Goal: Information Seeking & Learning: Learn about a topic

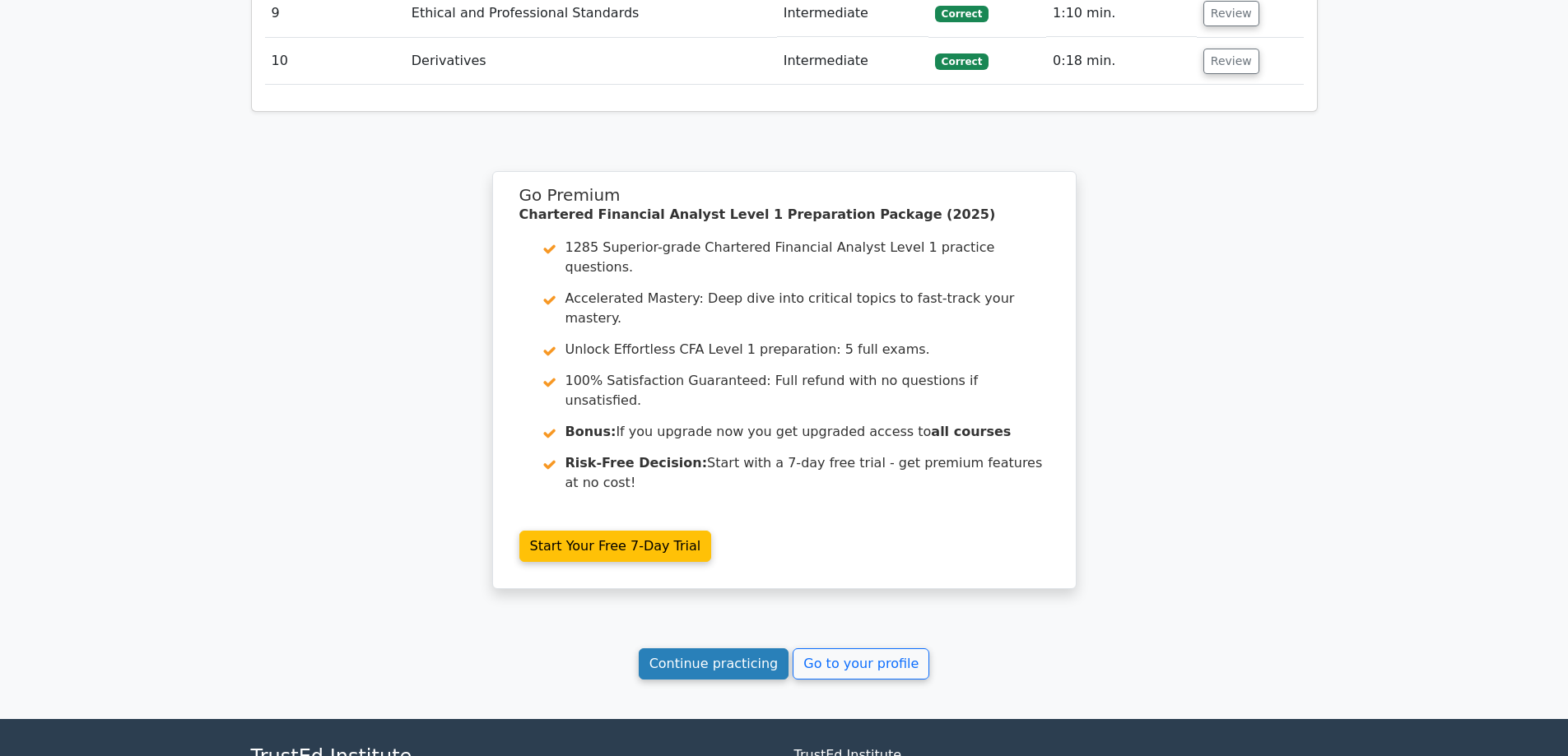
click at [718, 649] on link "Continue practicing" at bounding box center [714, 665] width 150 height 32
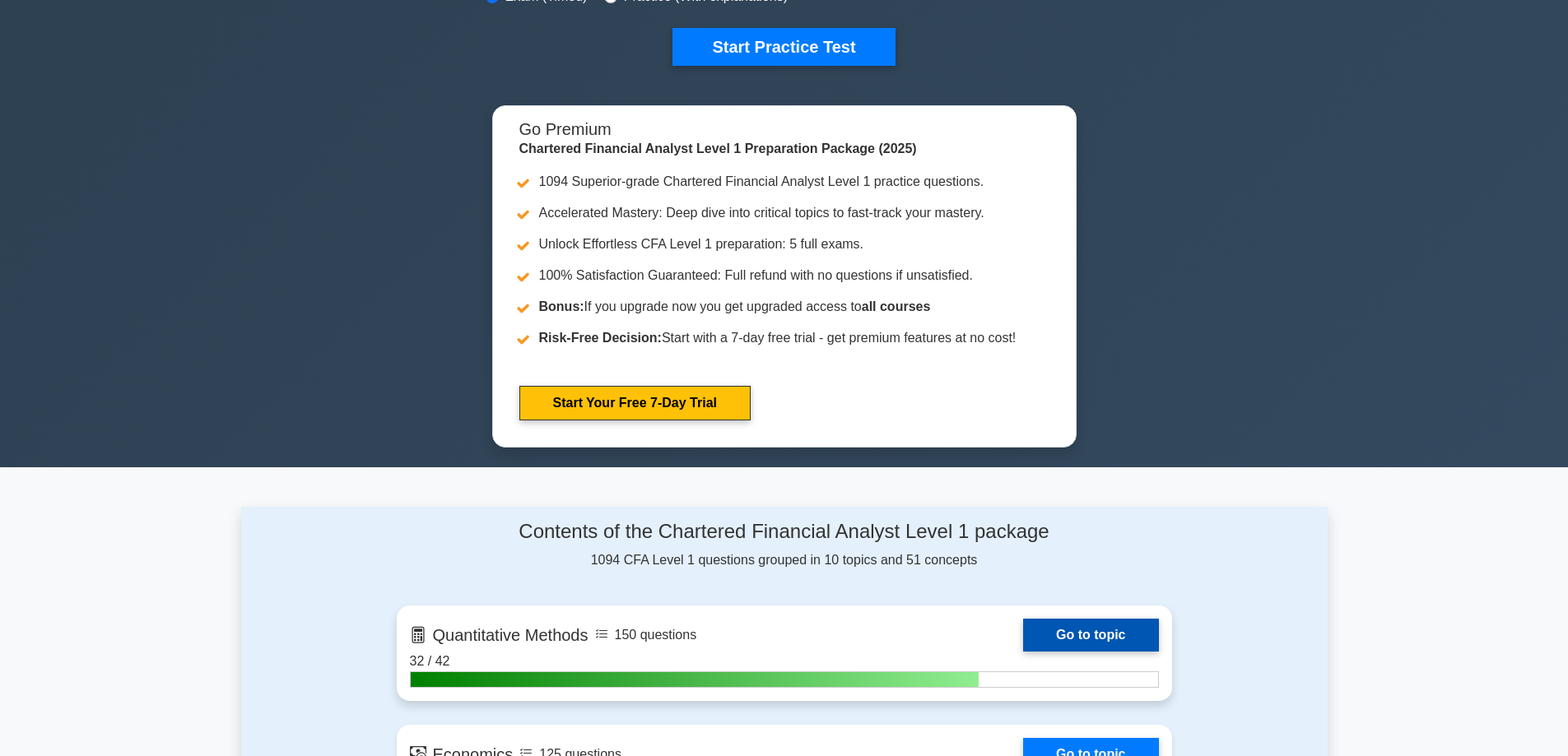
scroll to position [247, 0]
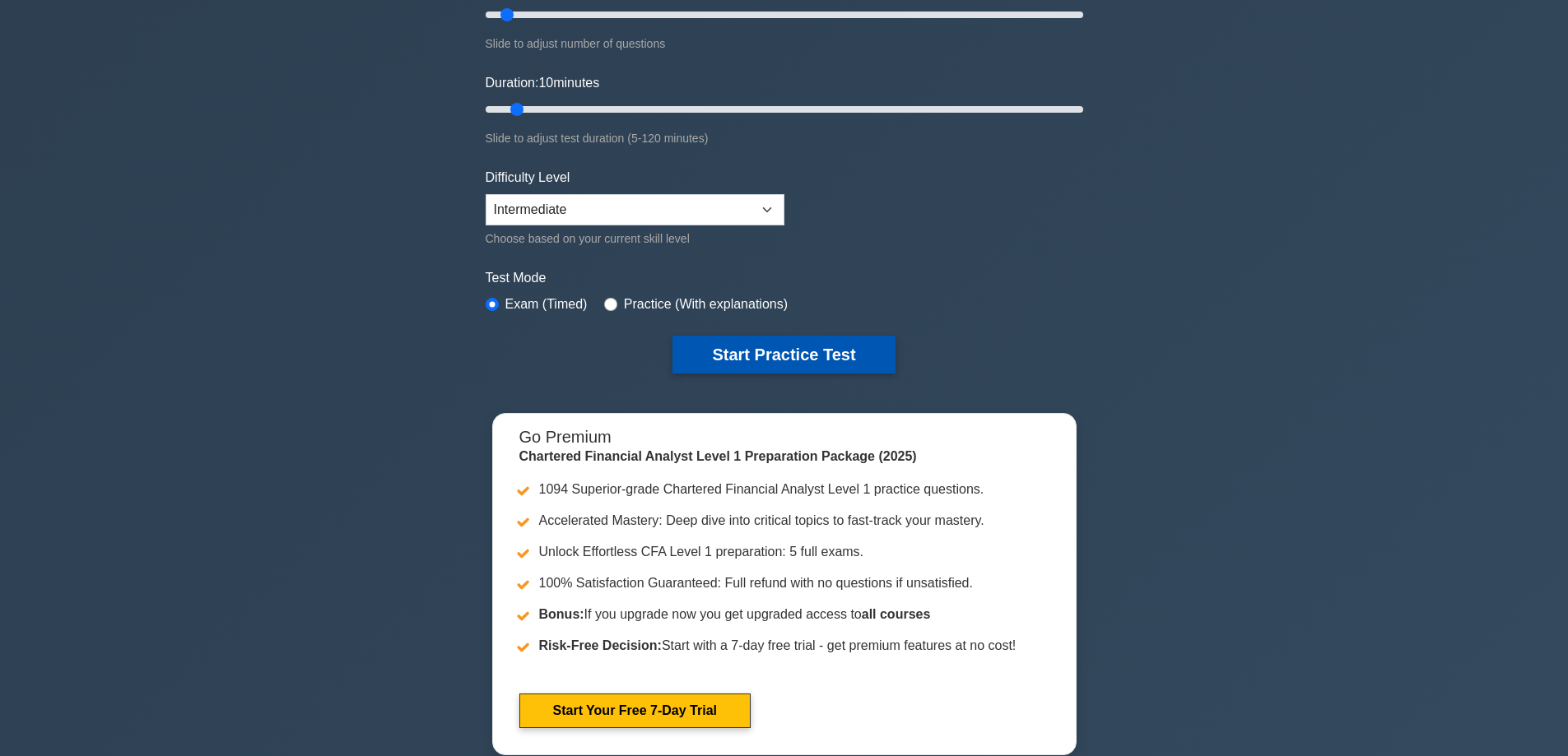
click at [714, 344] on button "Start Practice Test" at bounding box center [784, 355] width 222 height 38
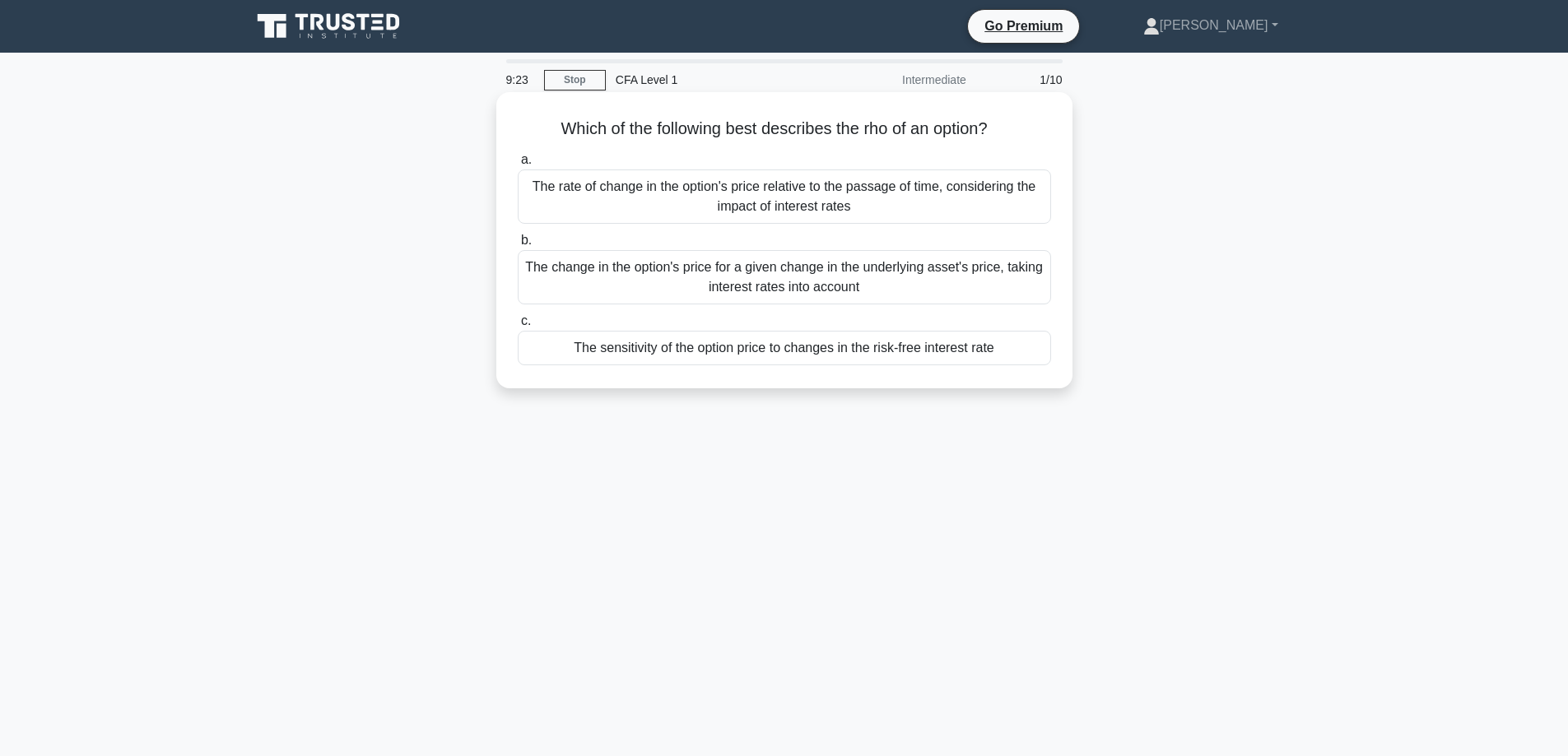
click at [768, 288] on div "The change in the option's price for a given change in the underlying asset's p…" at bounding box center [784, 277] width 534 height 54
click at [518, 246] on input "b. The change in the option's price for a given change in the underlying asset'…" at bounding box center [518, 241] width 0 height 11
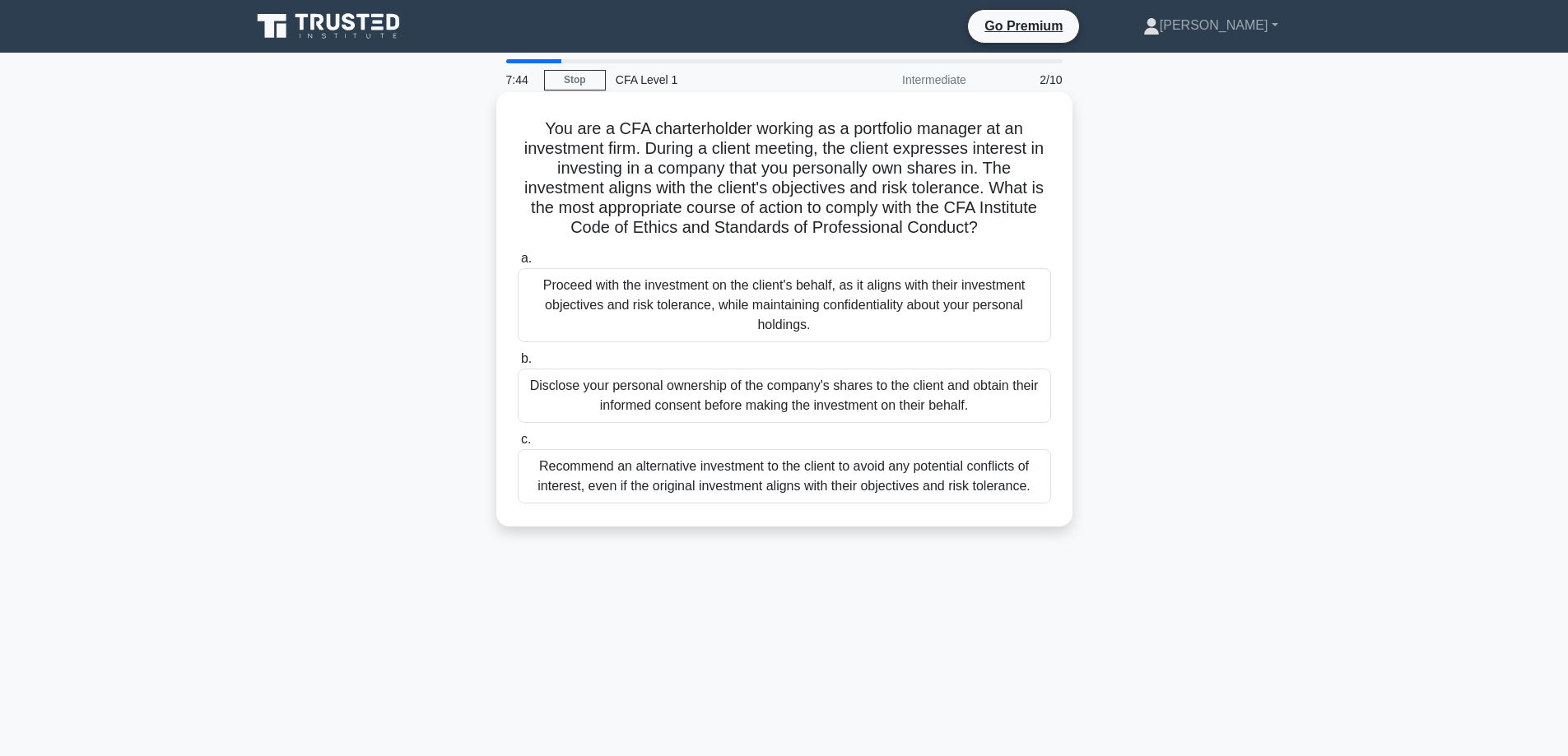
click at [708, 485] on div "Recommend an alternative investment to the client to avoid any potential confli…" at bounding box center [784, 476] width 534 height 54
click at [518, 446] on input "c. Recommend an alternative investment to the client to avoid any potential con…" at bounding box center [518, 440] width 0 height 11
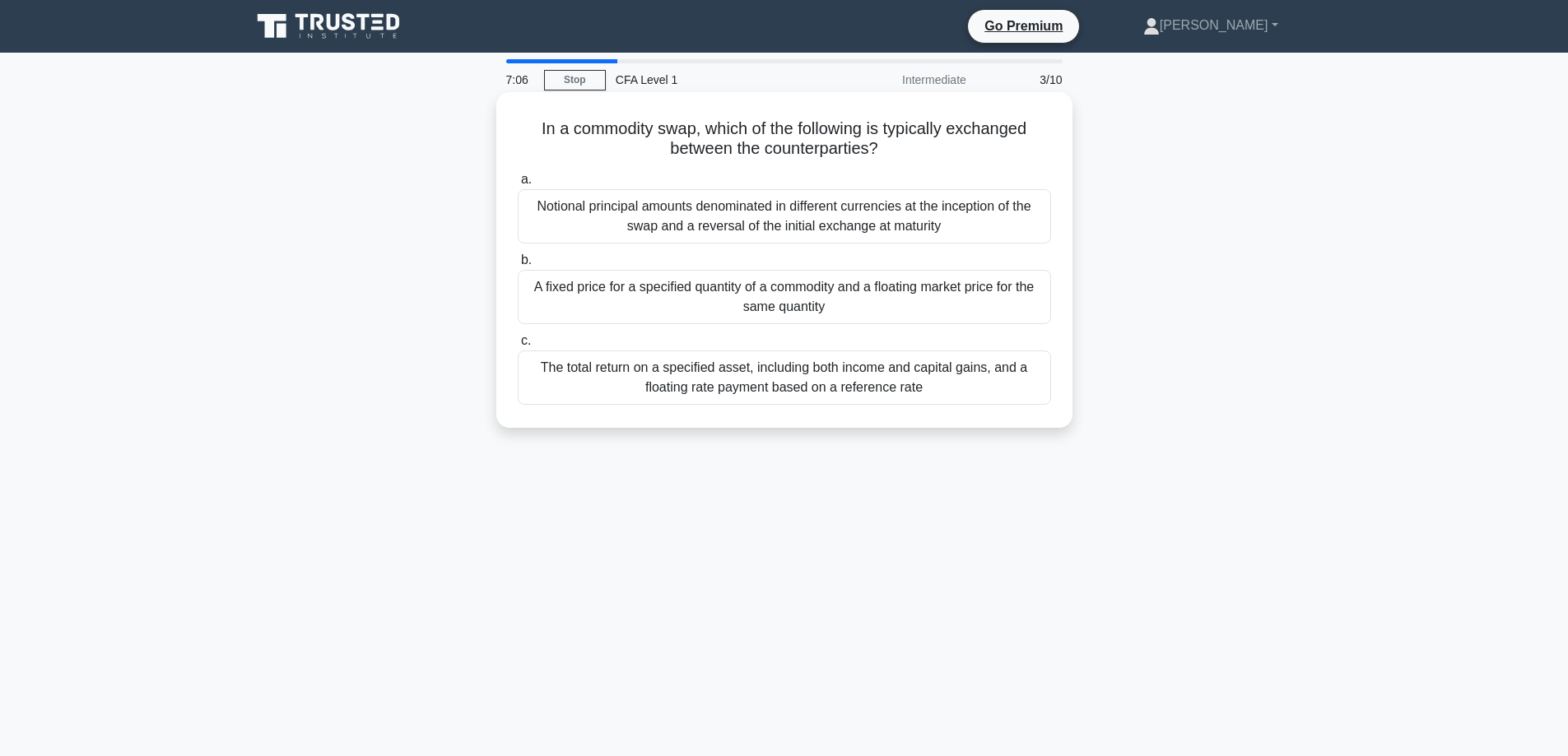
click at [884, 315] on div "A fixed price for a specified quantity of a commodity and a floating market pri…" at bounding box center [784, 296] width 534 height 54
click at [518, 266] on input "b. A fixed price for a specified quantity of a commodity and a floating market …" at bounding box center [518, 260] width 0 height 11
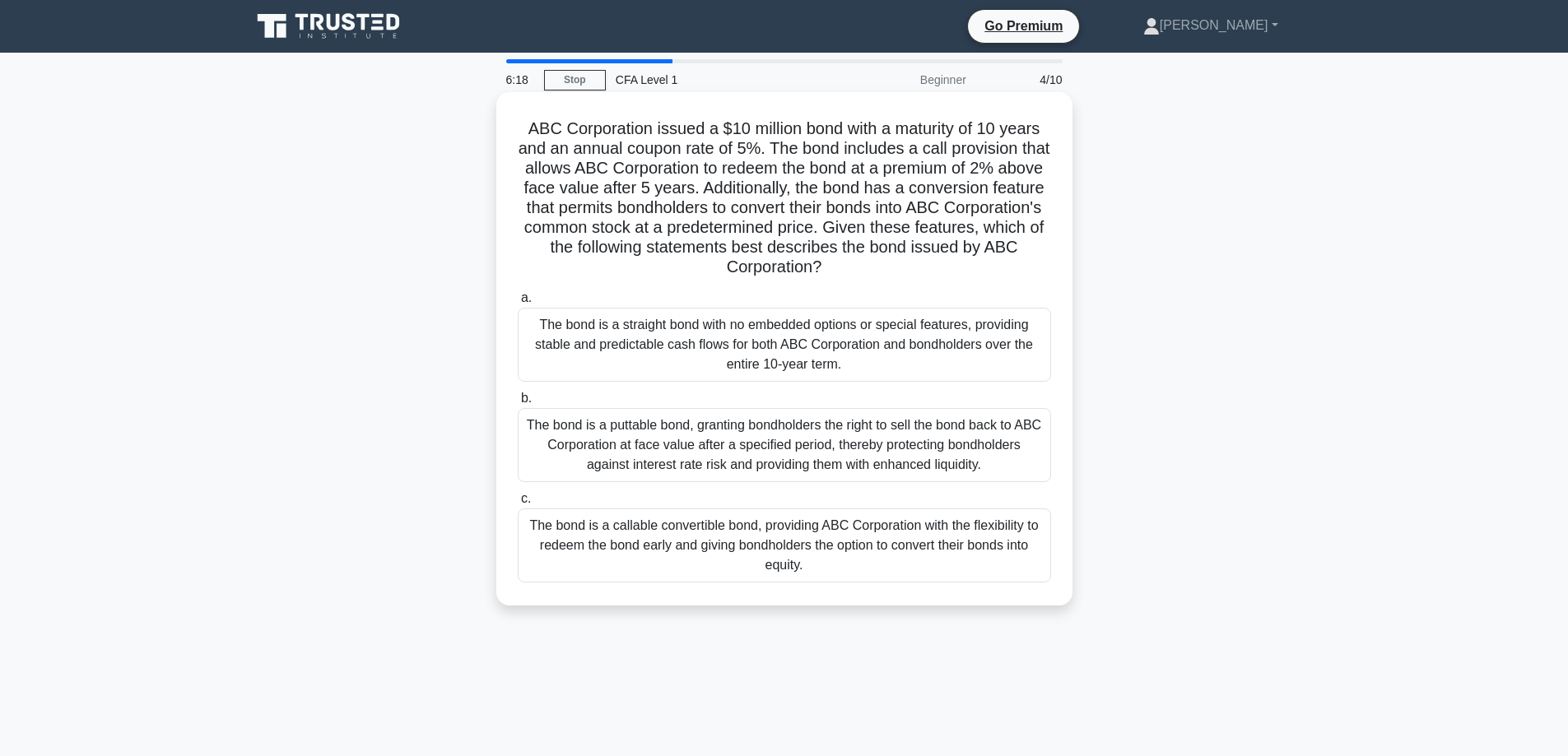
click at [968, 563] on div "The bond is a callable convertible bond, providing ABC Corporation with the fle…" at bounding box center [784, 545] width 534 height 74
click at [518, 505] on input "c. The bond is a callable convertible bond, providing ABC Corporation with the …" at bounding box center [518, 499] width 0 height 11
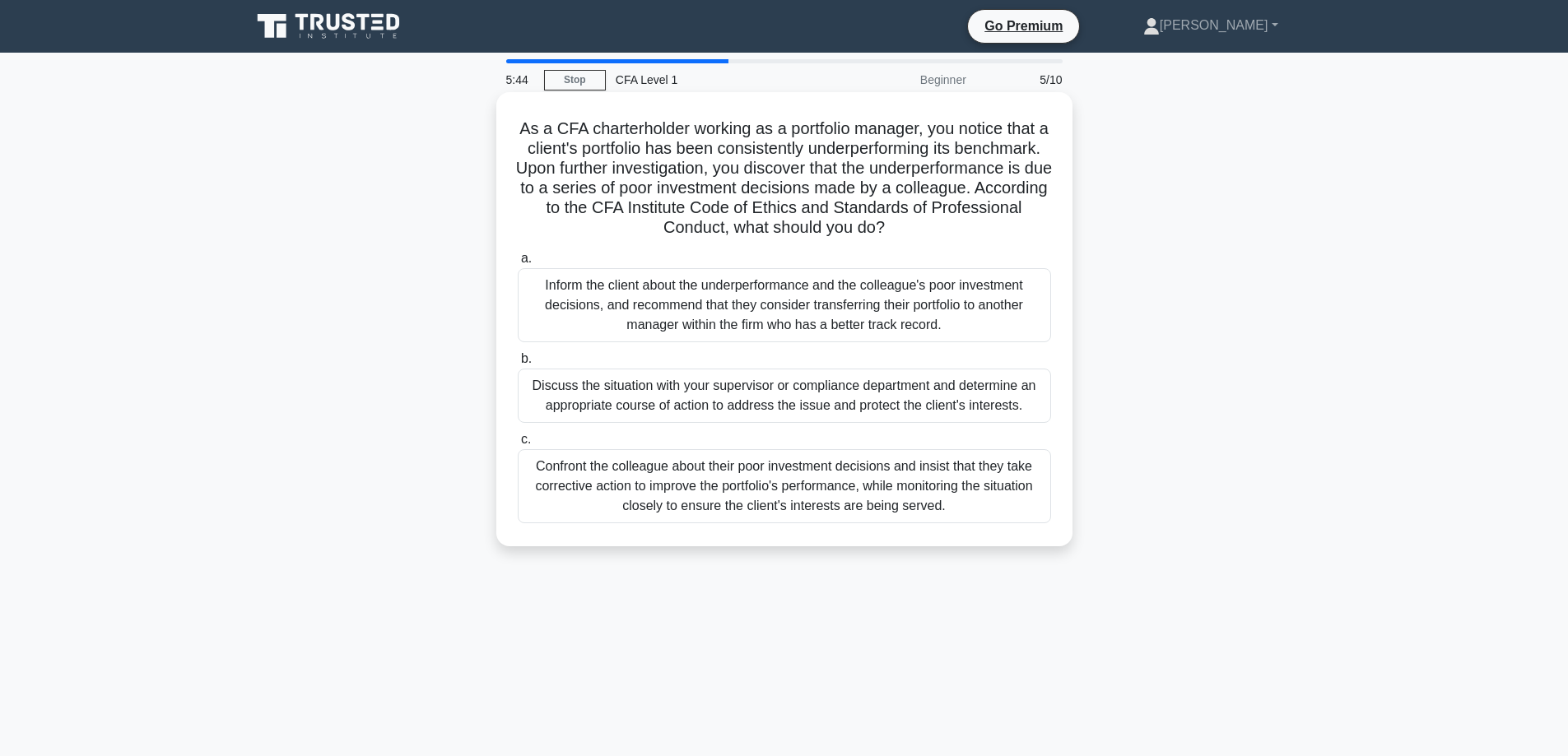
click at [710, 398] on div "Discuss the situation with your supervisor or compliance department and determi…" at bounding box center [784, 395] width 534 height 54
click at [518, 364] on input "b. Discuss the situation with your supervisor or compliance department and dete…" at bounding box center [518, 358] width 0 height 11
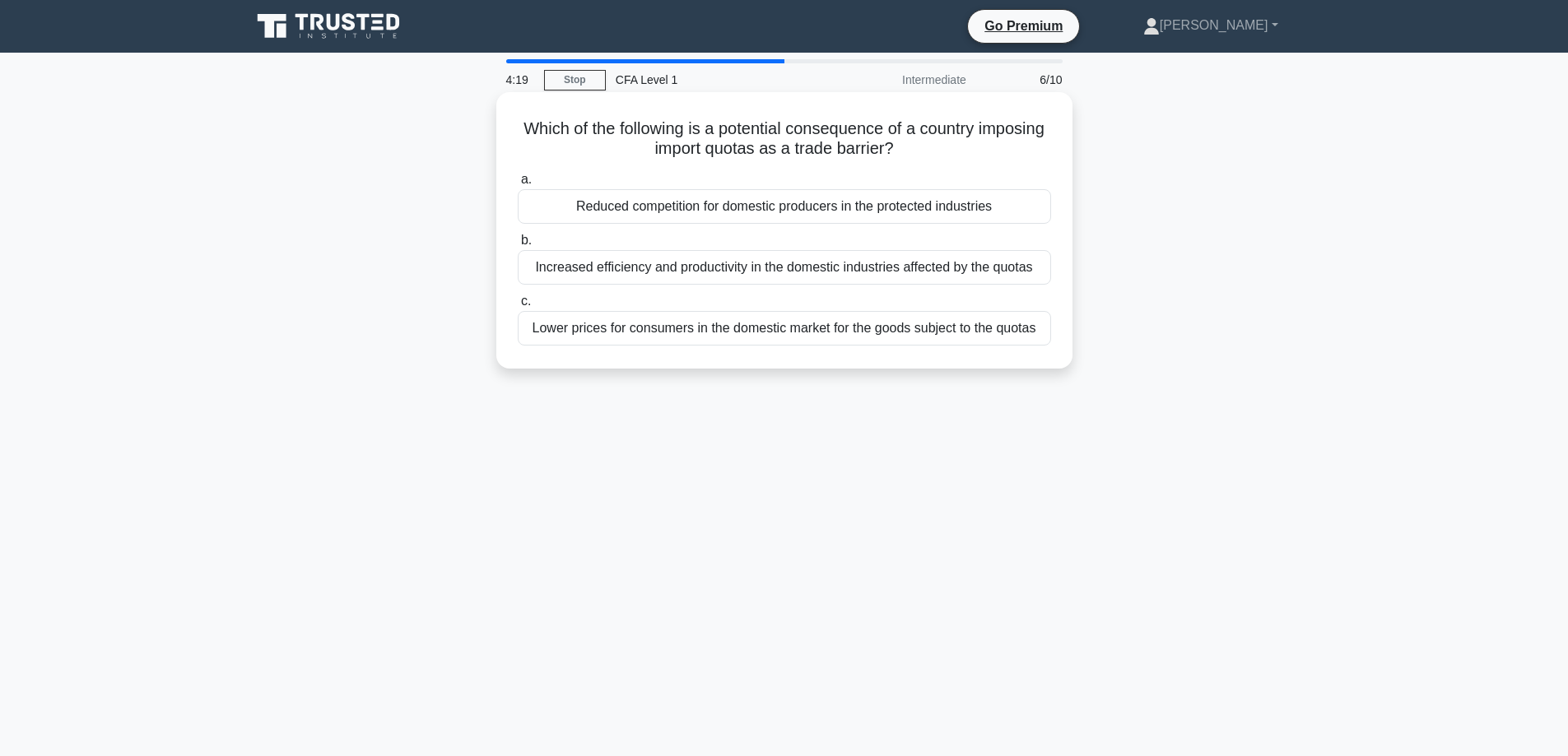
click at [838, 206] on div "Reduced competition for domestic producers in the protected industries" at bounding box center [784, 207] width 534 height 35
click at [518, 185] on input "a. Reduced competition for domestic producers in the protected industries" at bounding box center [518, 179] width 0 height 11
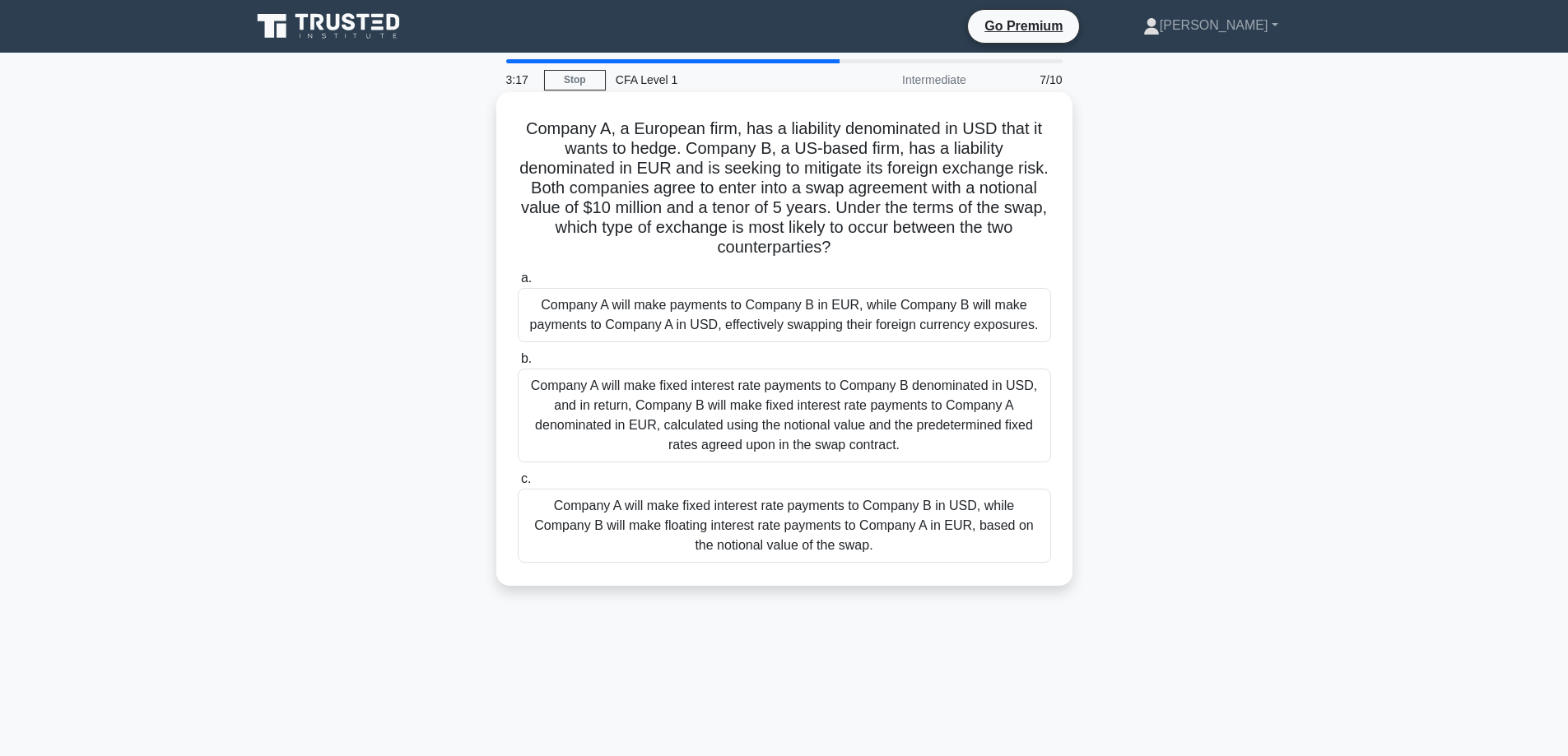
click at [872, 312] on div "Company A will make payments to Company B in EUR, while Company B will make pay…" at bounding box center [784, 315] width 534 height 54
click at [518, 284] on input "a. Company A will make payments to Company B in EUR, while Company B will make …" at bounding box center [518, 278] width 0 height 11
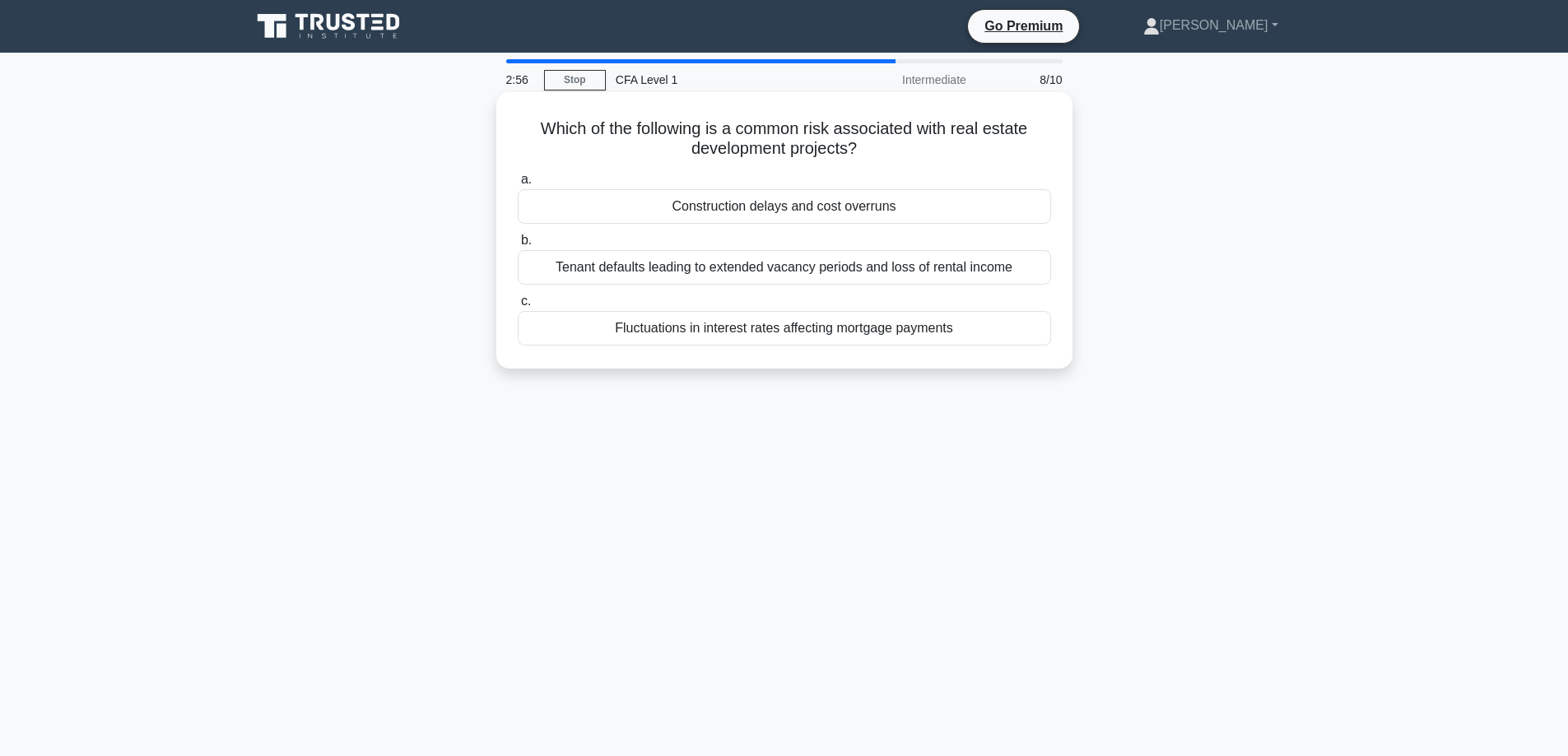
click at [988, 212] on div "Construction delays and cost overruns" at bounding box center [784, 207] width 534 height 35
click at [518, 185] on input "a. Construction delays and cost overruns" at bounding box center [518, 179] width 0 height 11
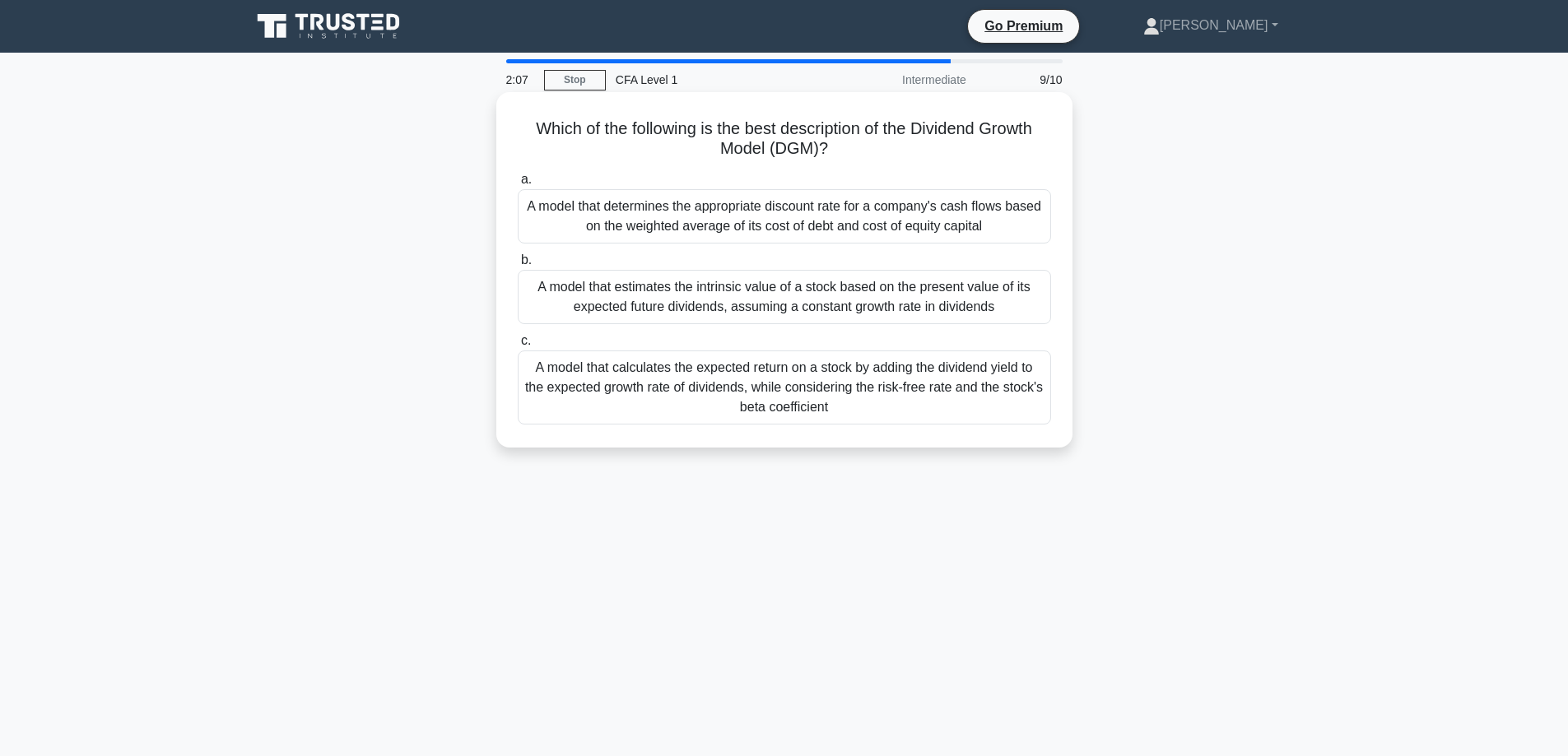
click at [909, 310] on div "A model that estimates the intrinsic value of a stock based on the present valu…" at bounding box center [784, 296] width 534 height 54
click at [518, 266] on input "b. A model that estimates the intrinsic value of a stock based on the present v…" at bounding box center [518, 260] width 0 height 11
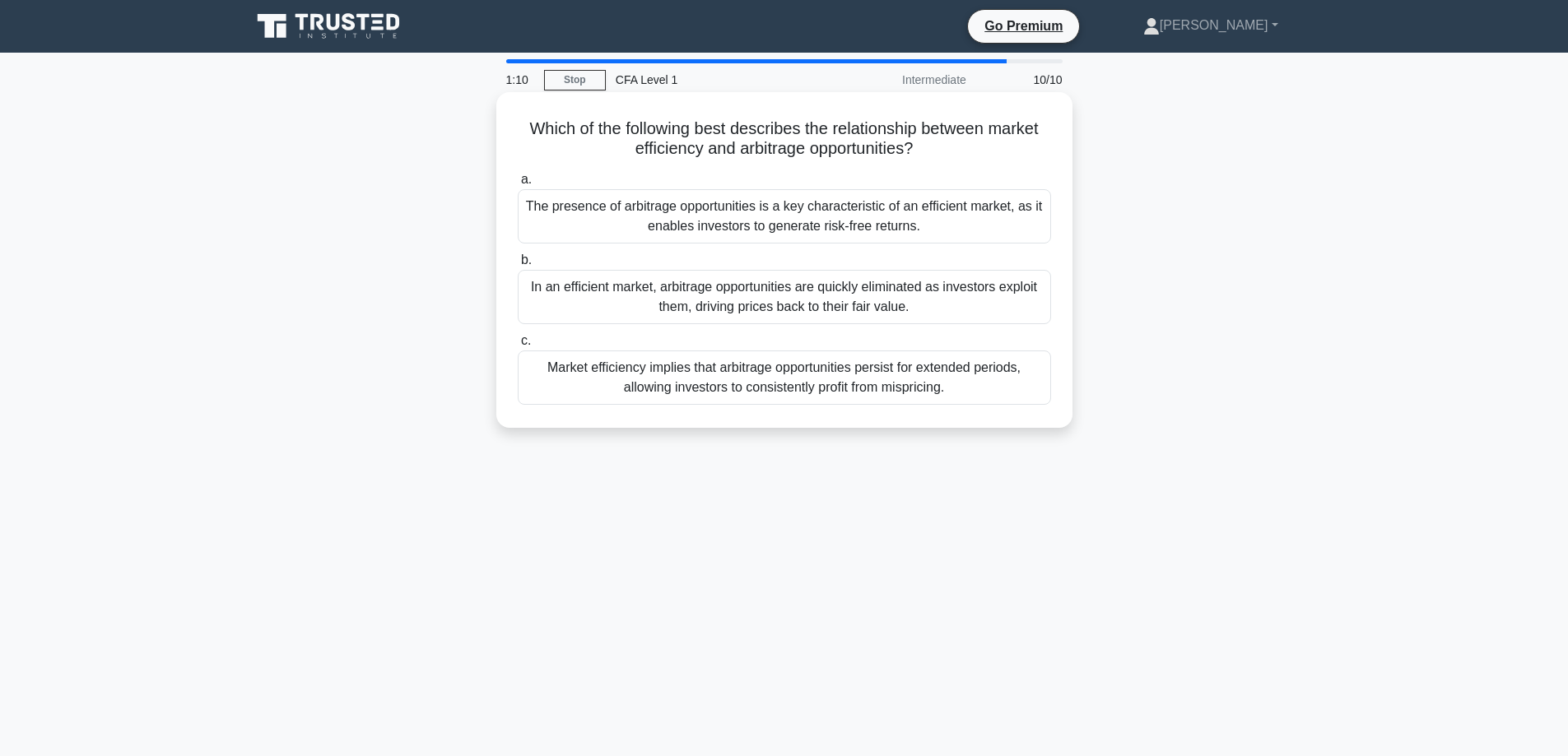
click at [946, 286] on div "In an efficient market, arbitrage opportunities are quickly eliminated as inves…" at bounding box center [784, 296] width 534 height 54
click at [518, 266] on input "b. In an efficient market, arbitrage opportunities are quickly eliminated as in…" at bounding box center [518, 260] width 0 height 11
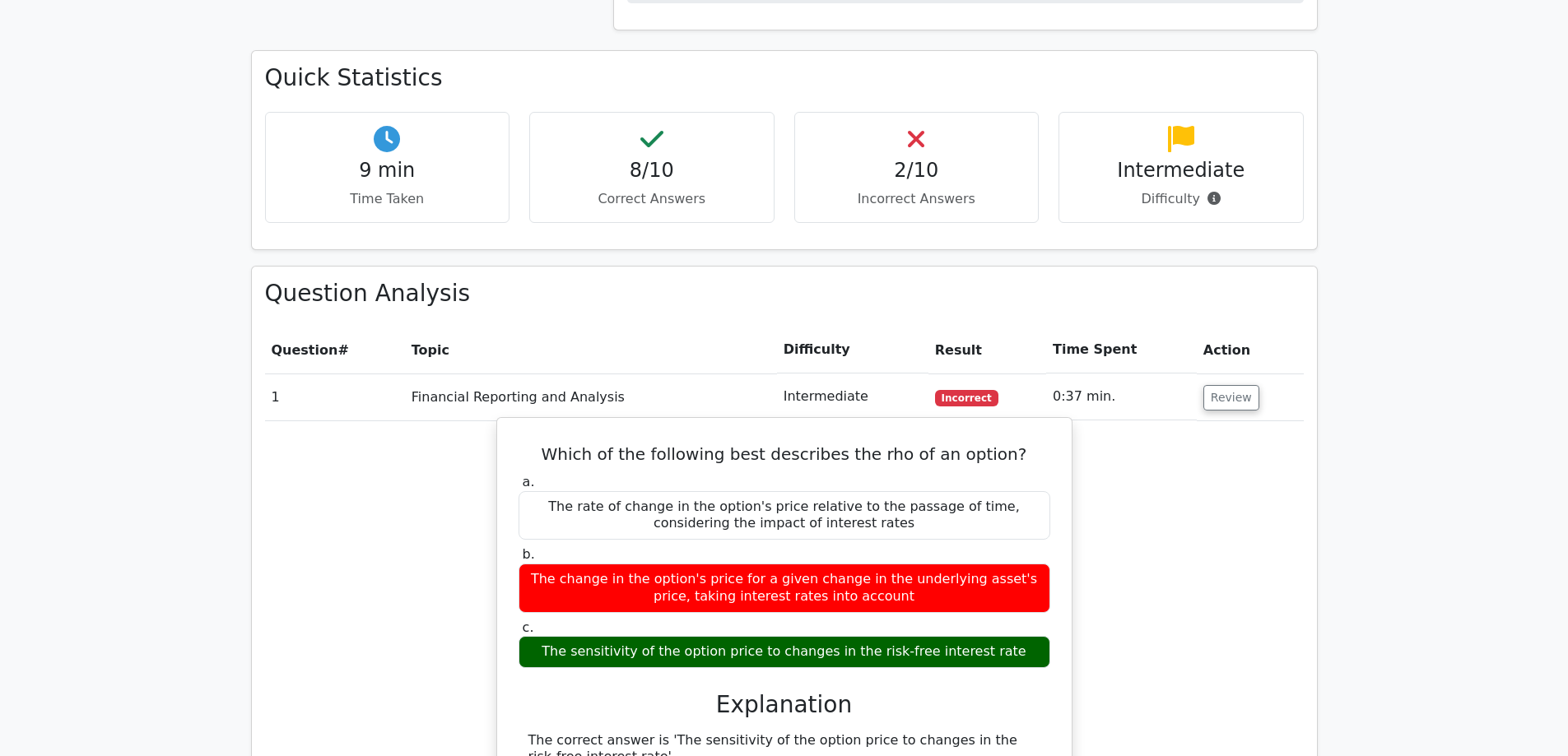
scroll to position [1152, 0]
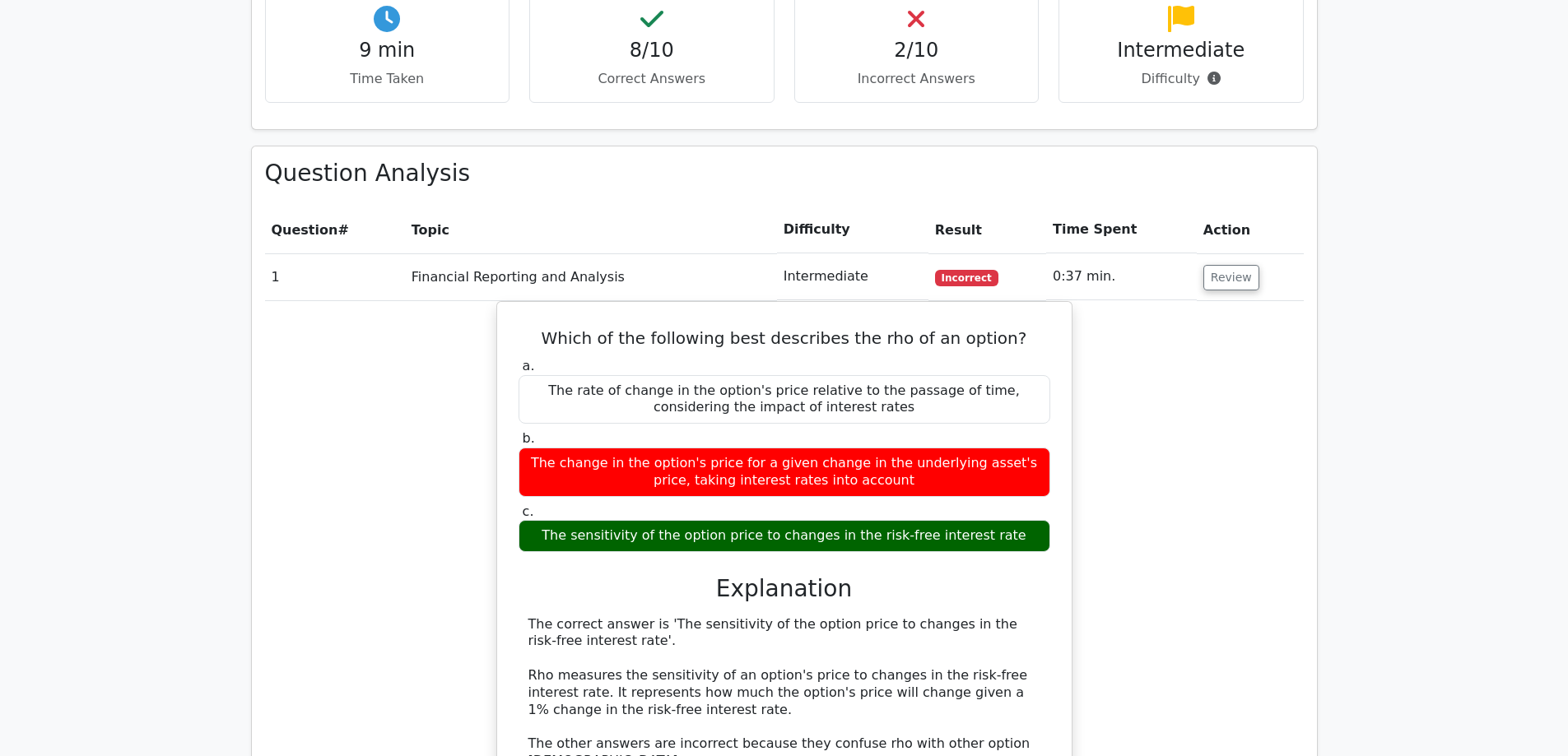
click at [1197, 253] on td "Review" at bounding box center [1250, 276] width 107 height 47
click at [1236, 265] on button "Review" at bounding box center [1231, 277] width 56 height 26
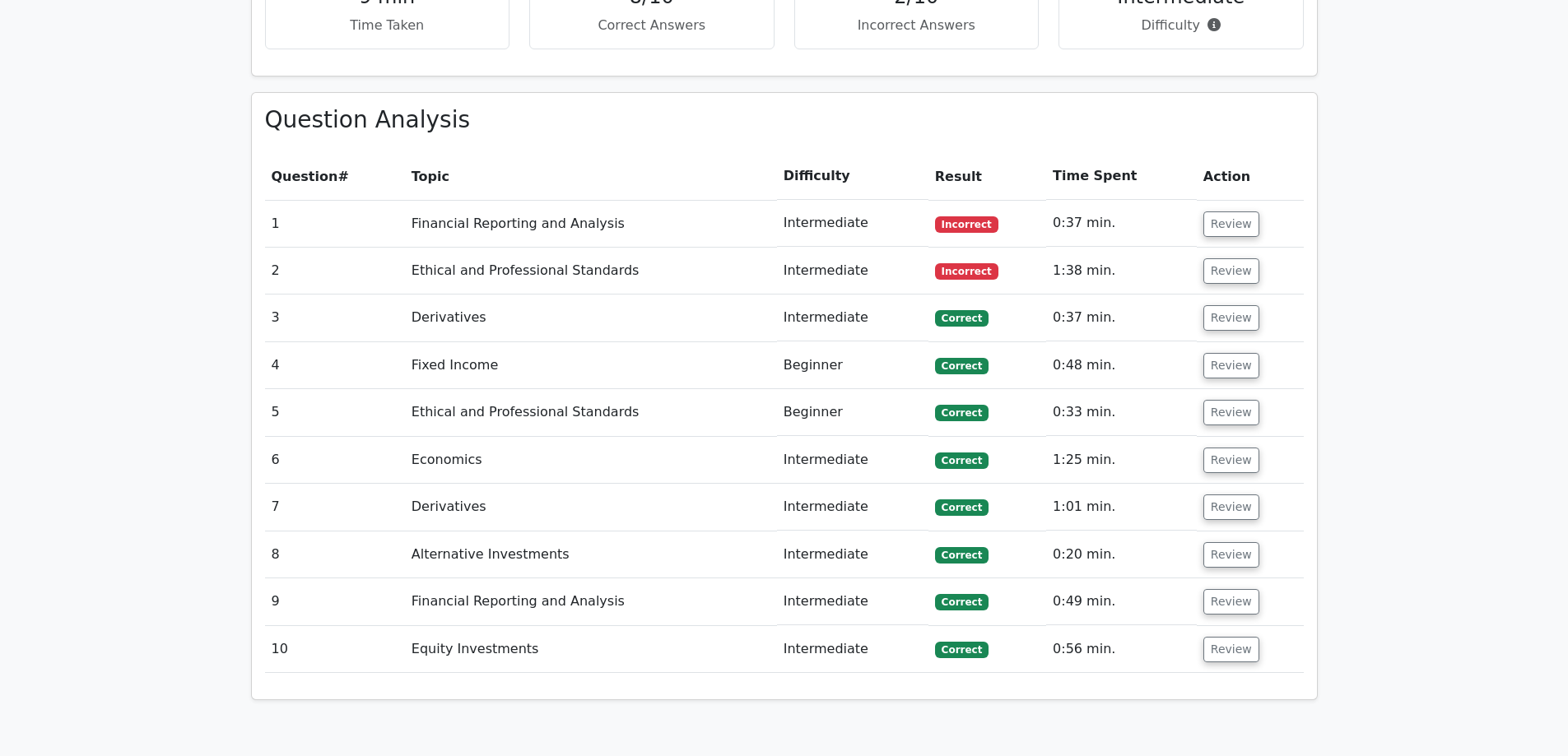
scroll to position [1235, 0]
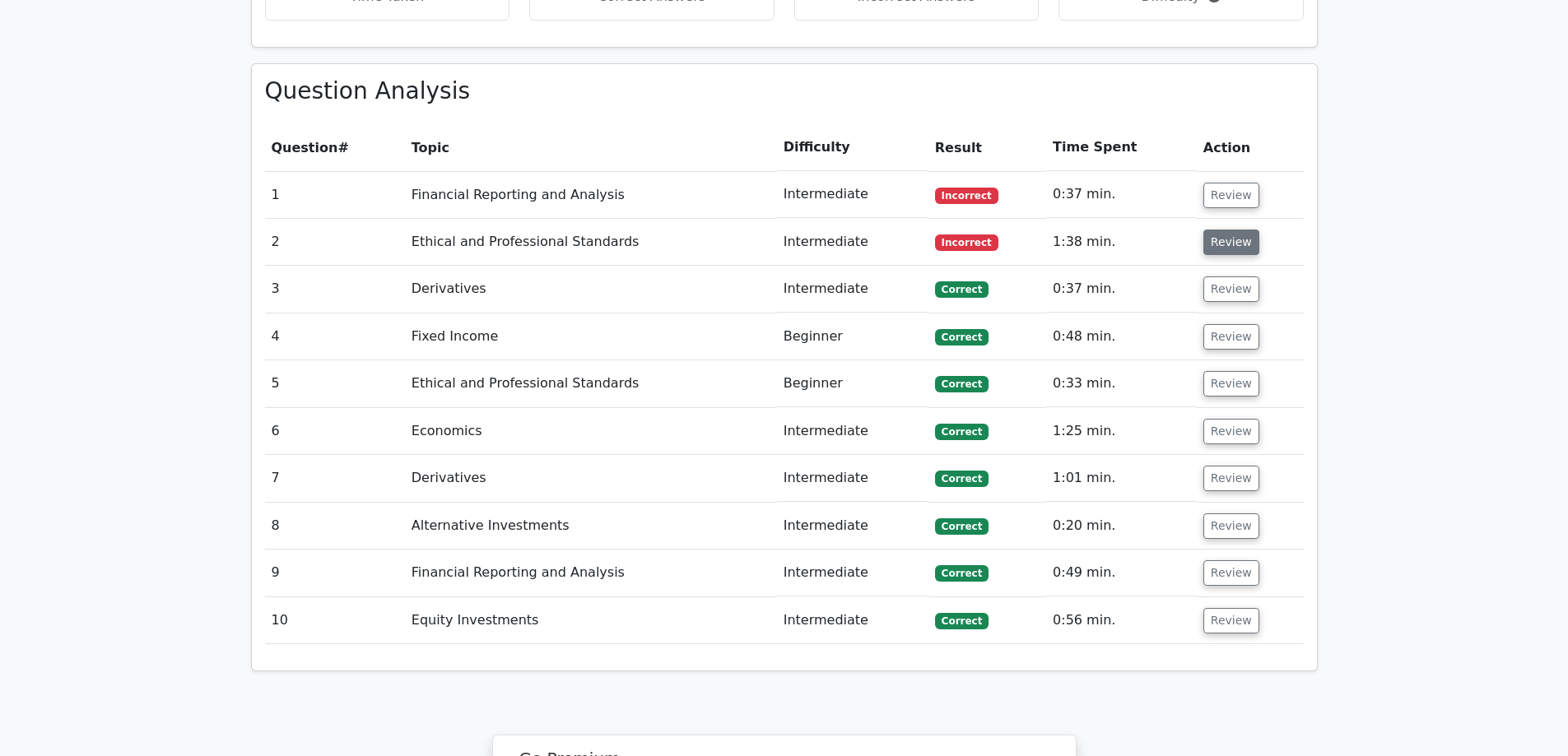
click at [1219, 230] on button "Review" at bounding box center [1231, 242] width 56 height 26
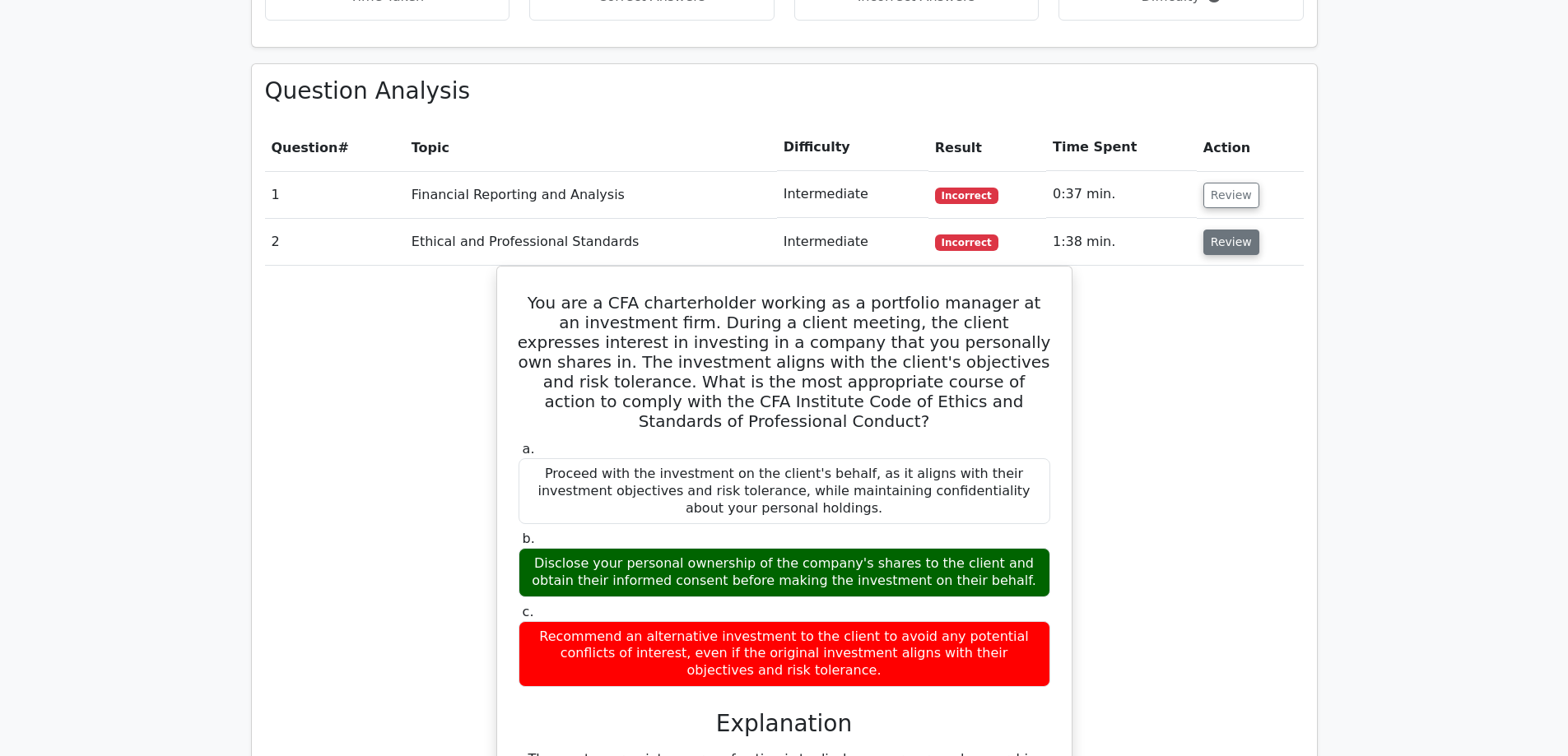
click at [1224, 230] on button "Review" at bounding box center [1231, 242] width 56 height 26
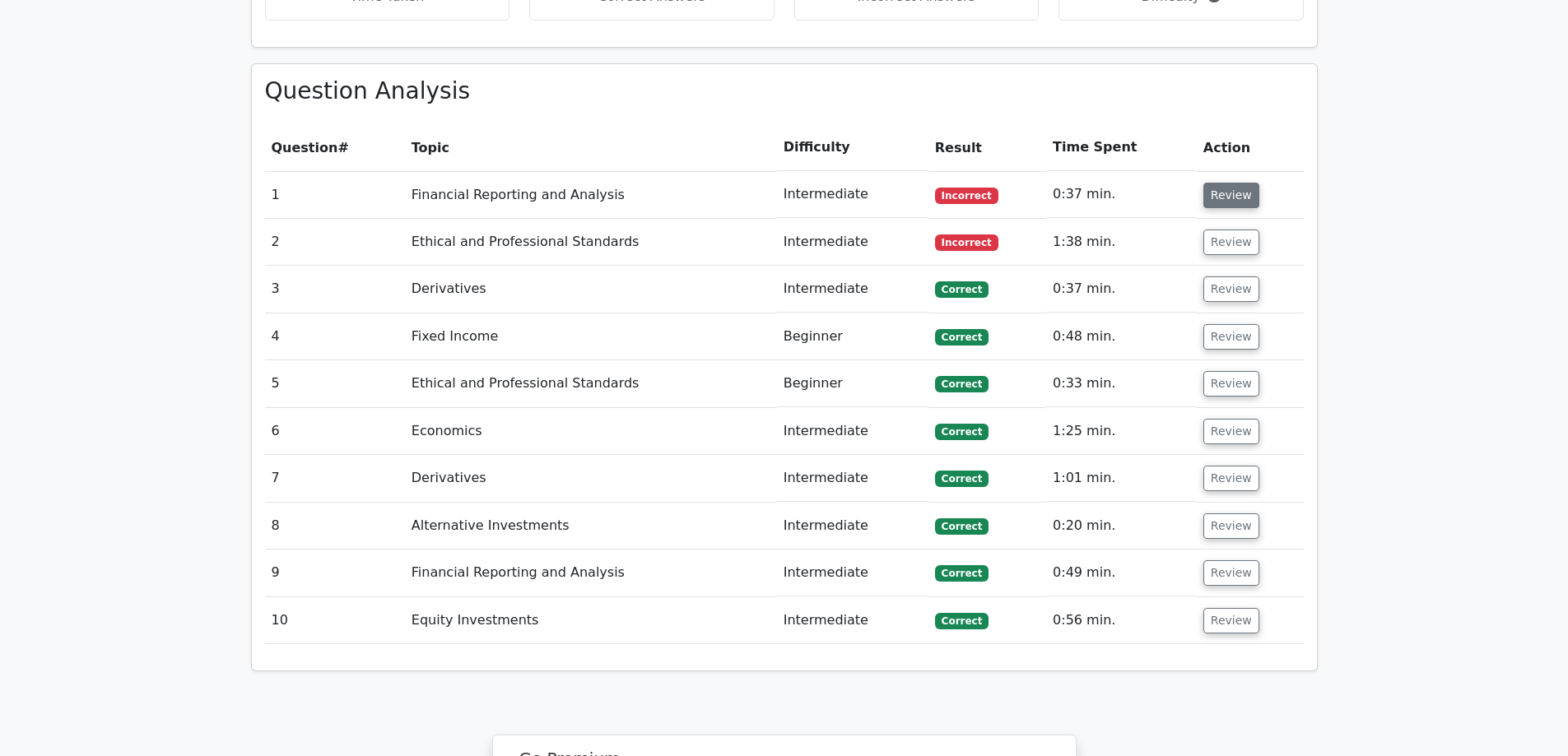
click at [1221, 183] on button "Review" at bounding box center [1231, 195] width 56 height 26
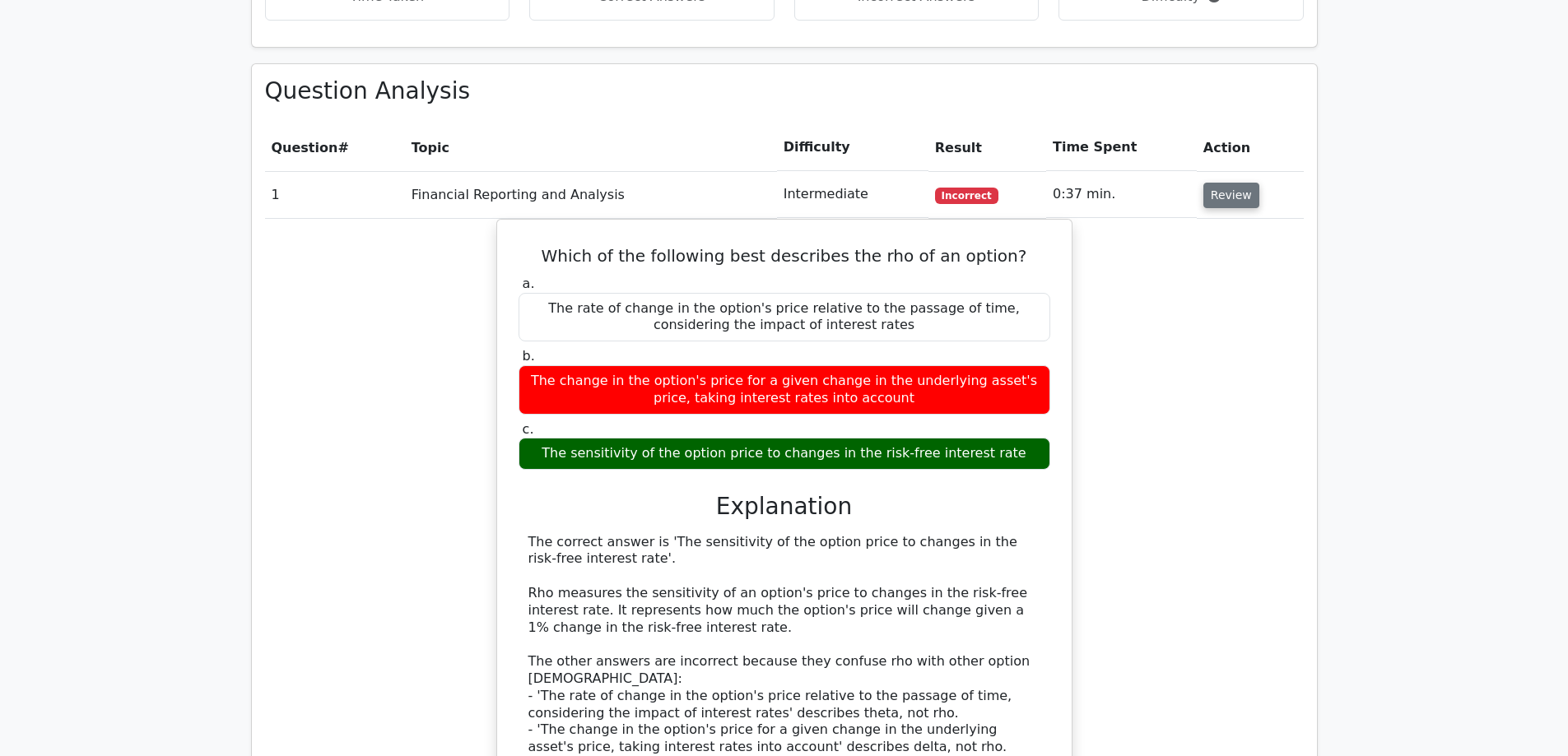
click at [1221, 183] on button "Review" at bounding box center [1231, 195] width 56 height 26
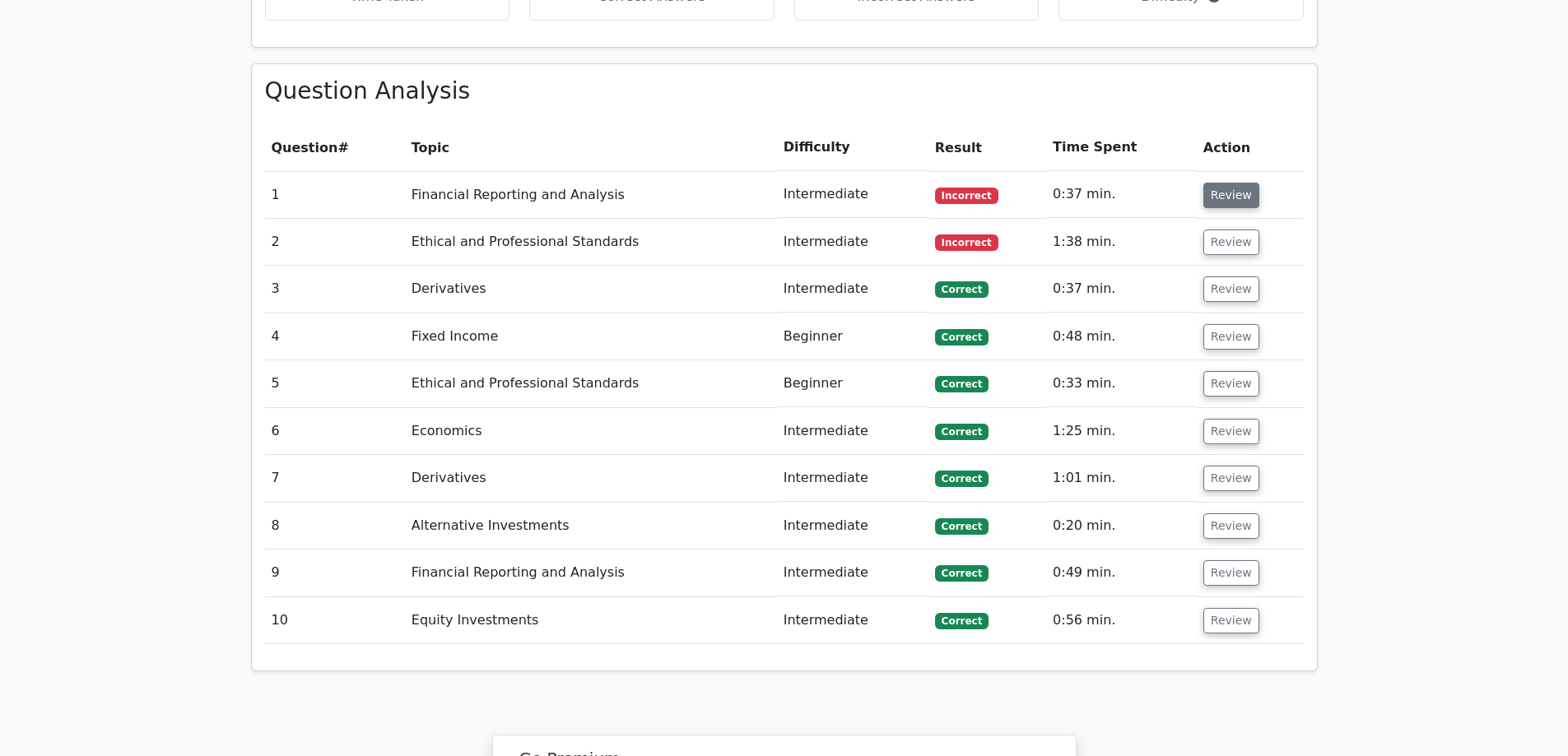
click at [1232, 183] on button "Review" at bounding box center [1231, 195] width 56 height 26
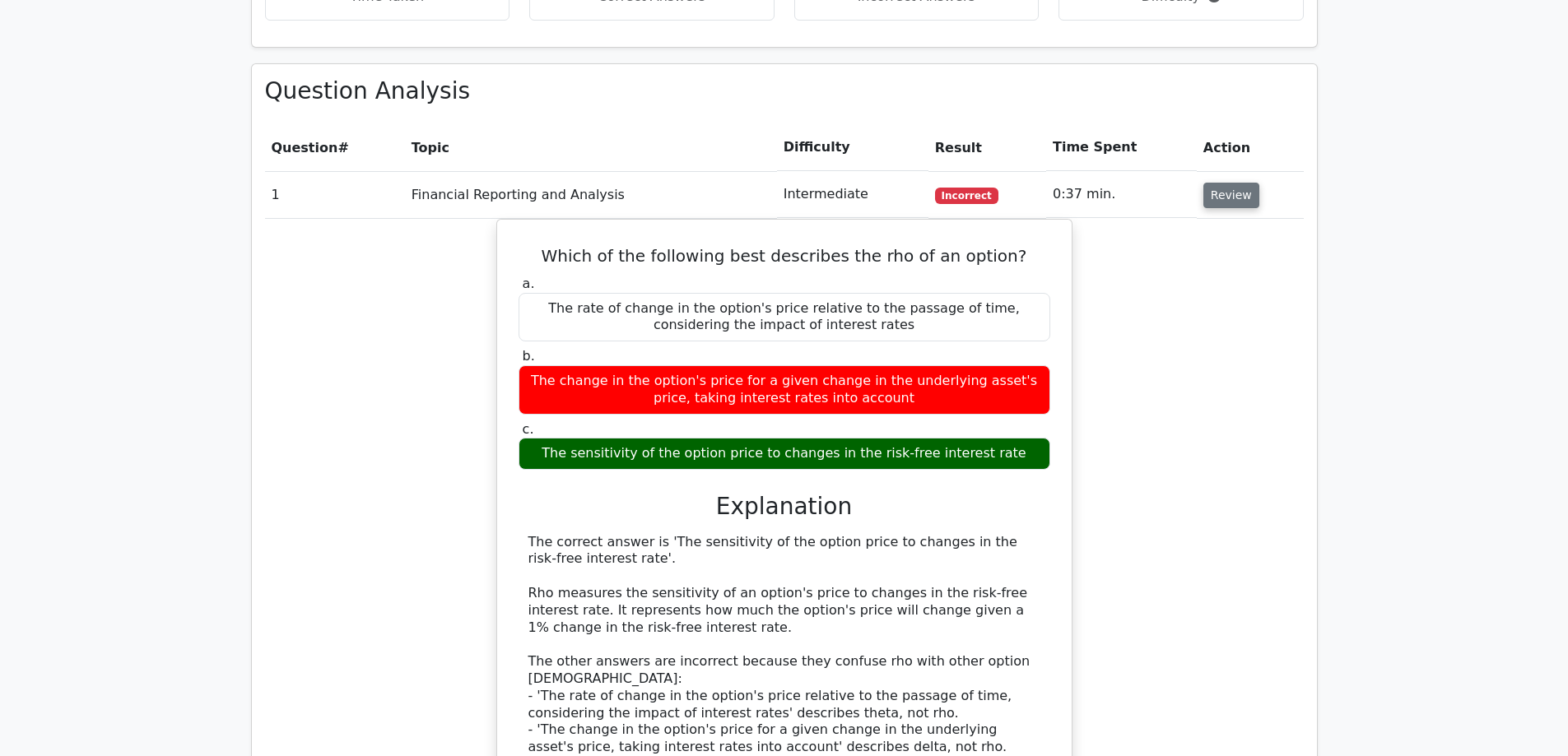
click at [1232, 183] on button "Review" at bounding box center [1231, 195] width 56 height 26
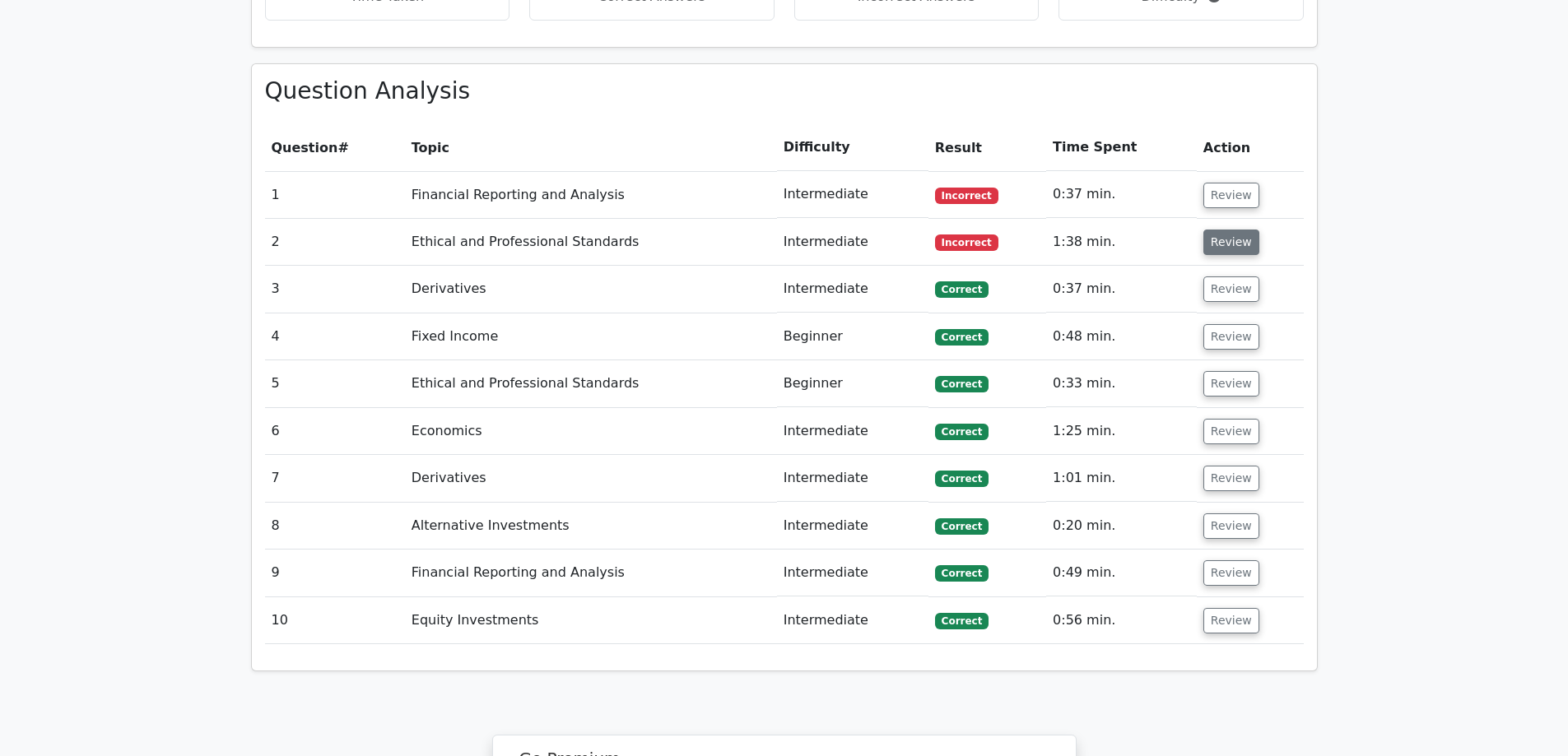
click at [1233, 230] on button "Review" at bounding box center [1231, 242] width 56 height 26
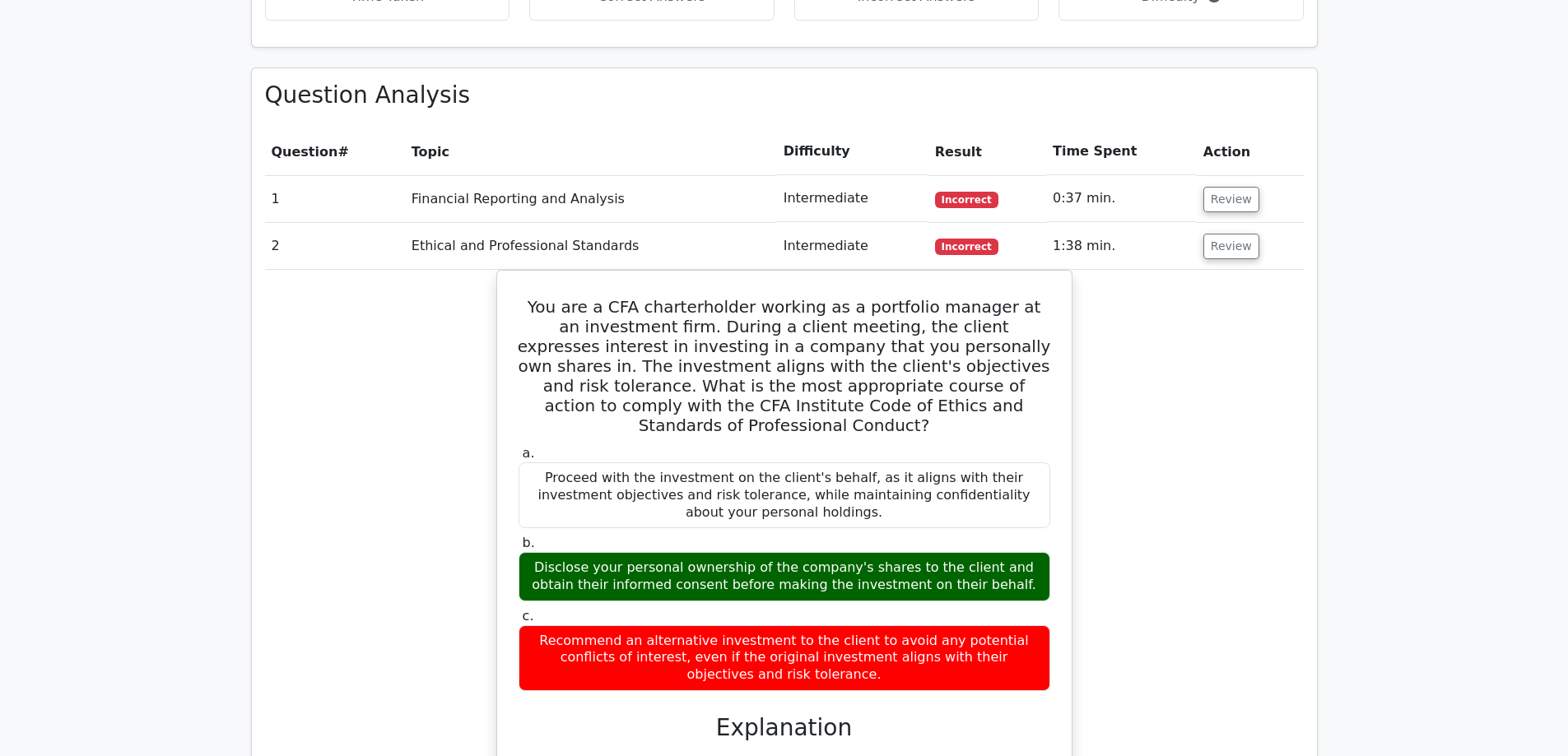
click at [1360, 264] on main "Go Premium Chartered Financial Analyst Level 1 Preparation Package (2025) 1285 …" at bounding box center [784, 526] width 1568 height 3417
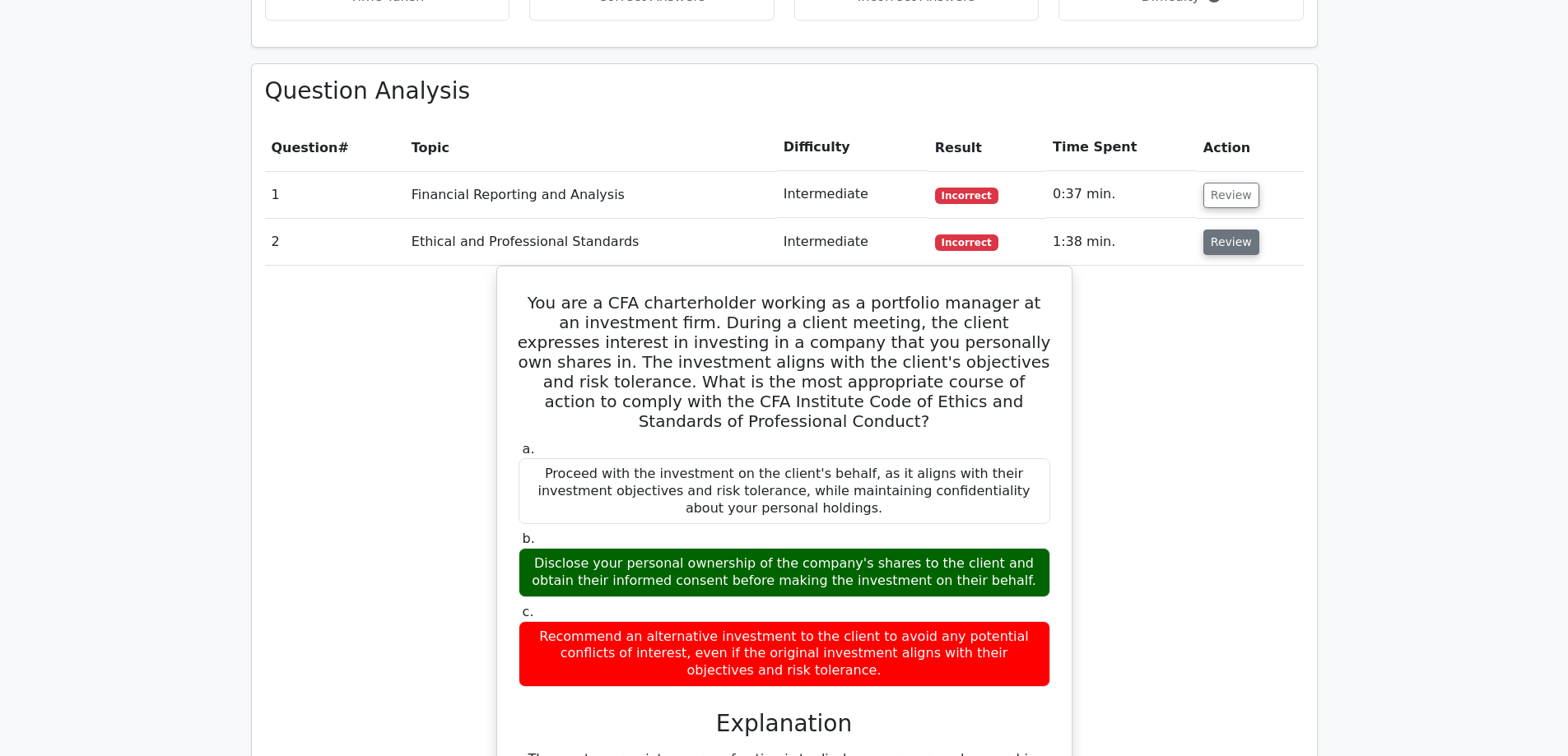
click at [1219, 230] on button "Review" at bounding box center [1231, 242] width 56 height 26
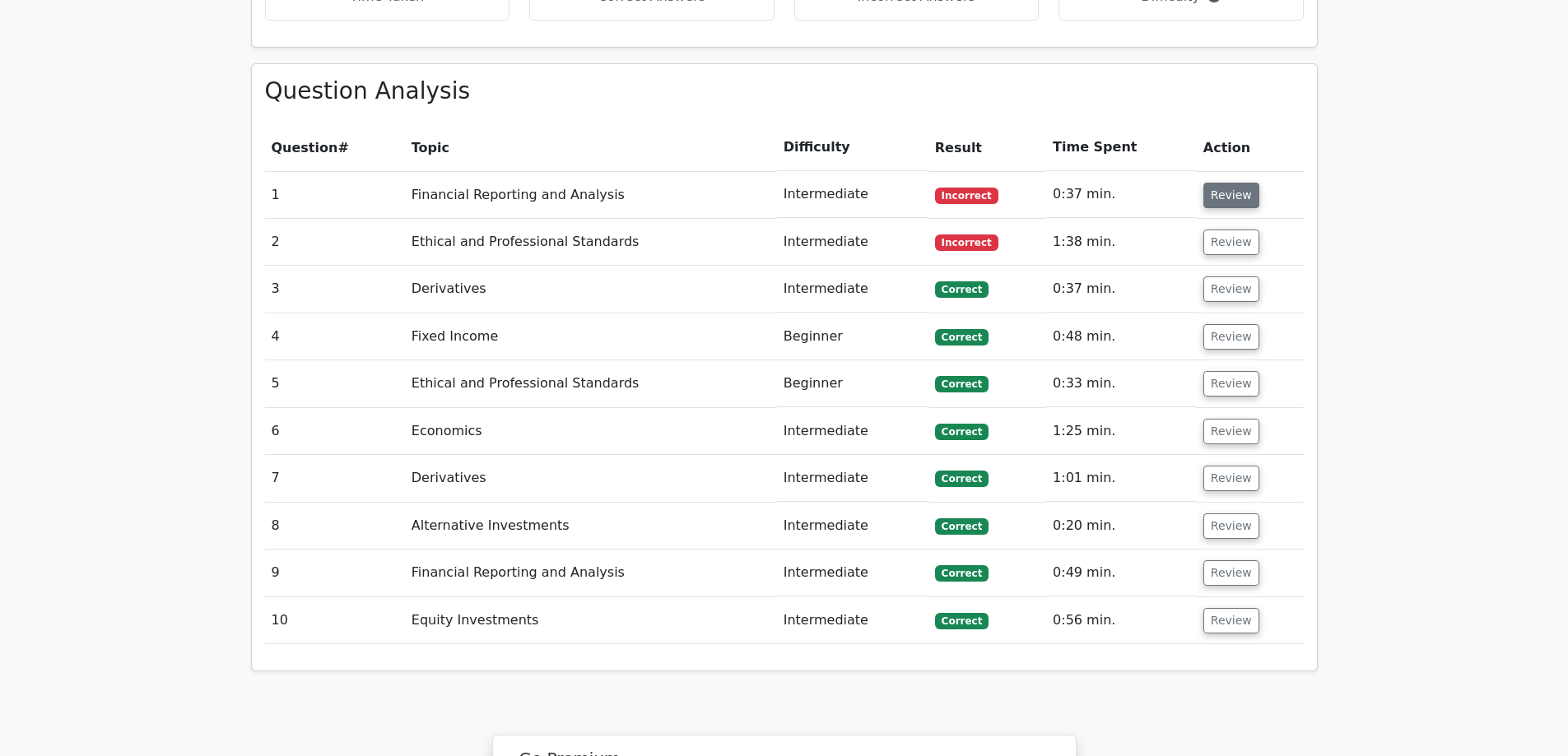
click at [1224, 183] on button "Review" at bounding box center [1231, 195] width 56 height 26
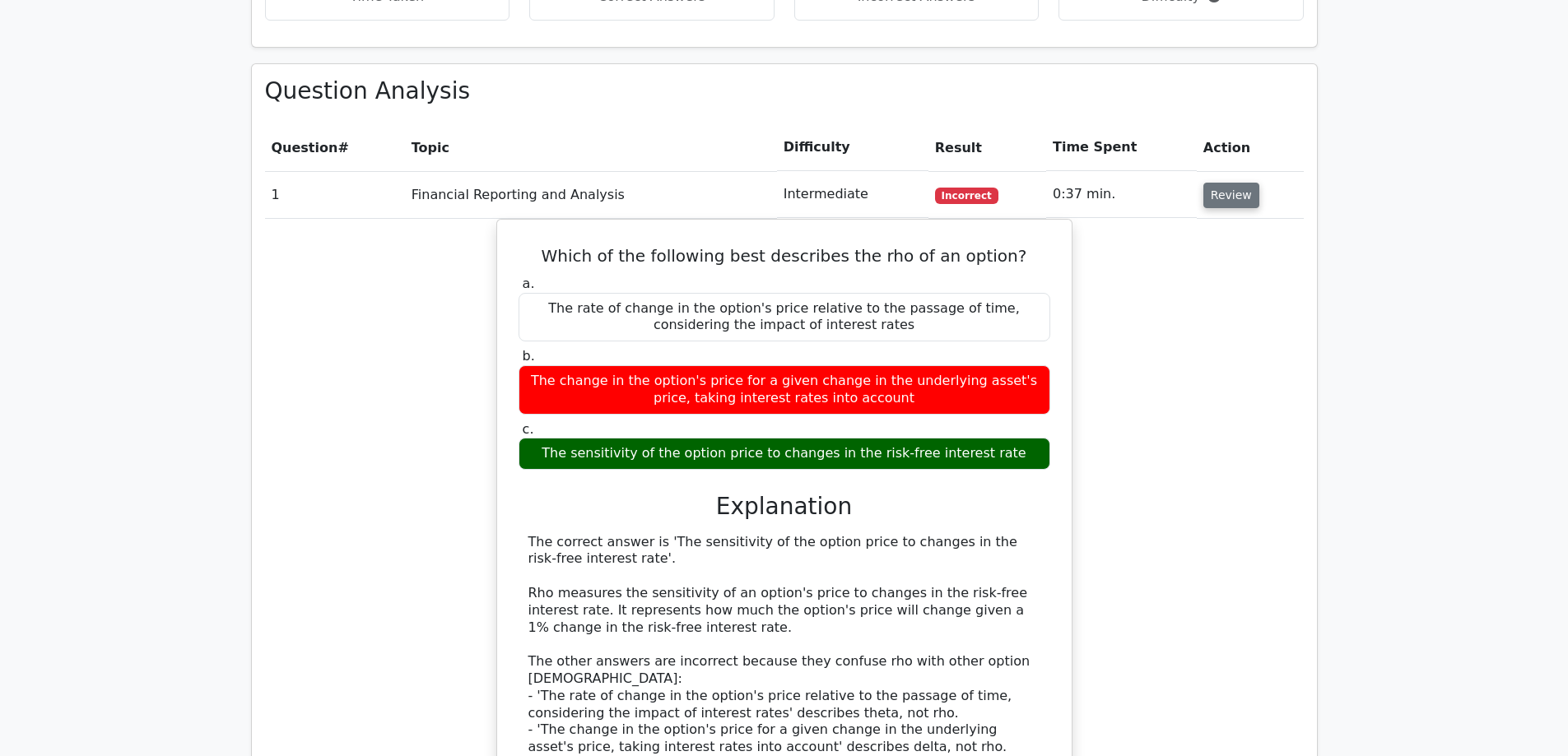
click at [1207, 183] on button "Review" at bounding box center [1231, 195] width 56 height 26
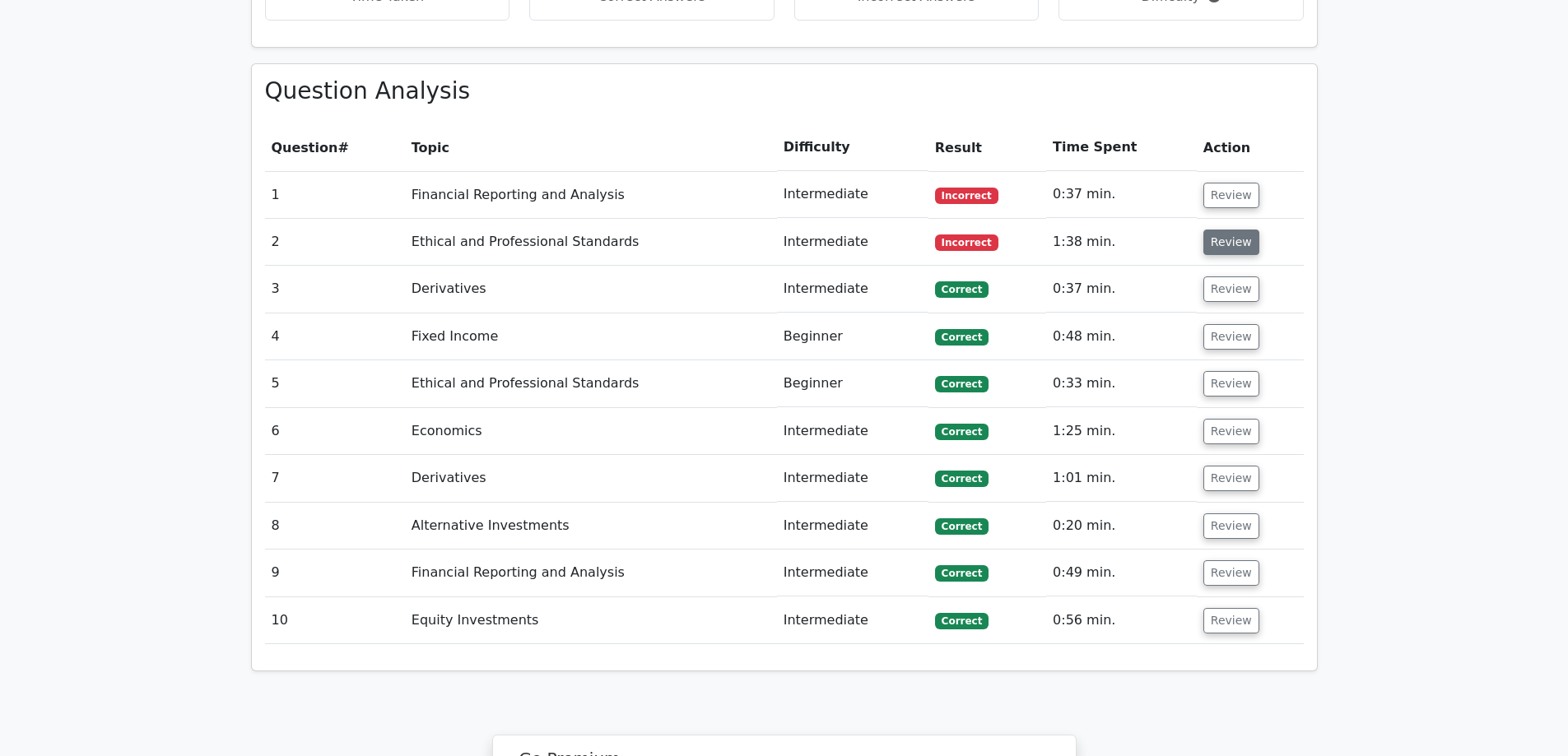
click at [1227, 230] on button "Review" at bounding box center [1231, 242] width 56 height 26
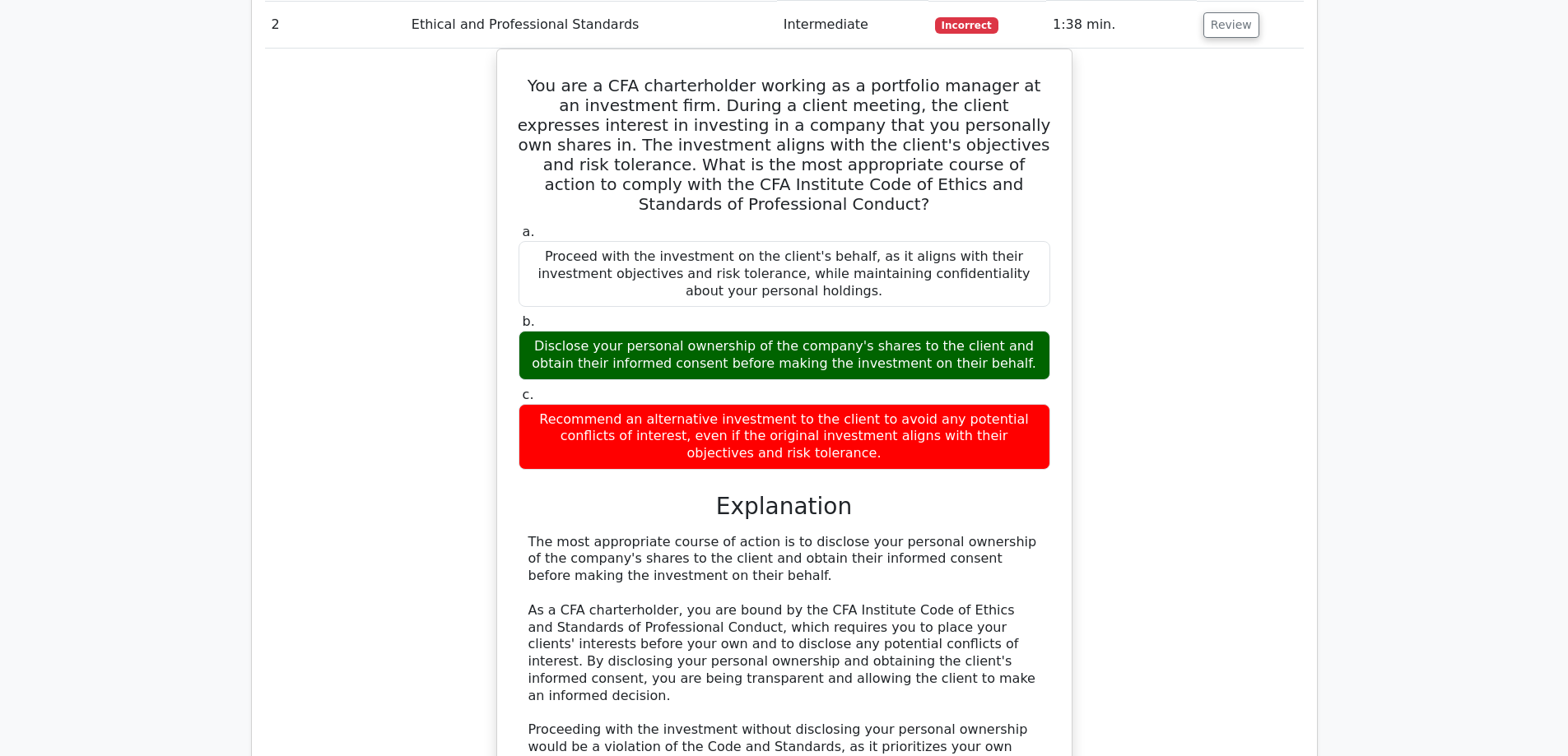
scroll to position [1317, 0]
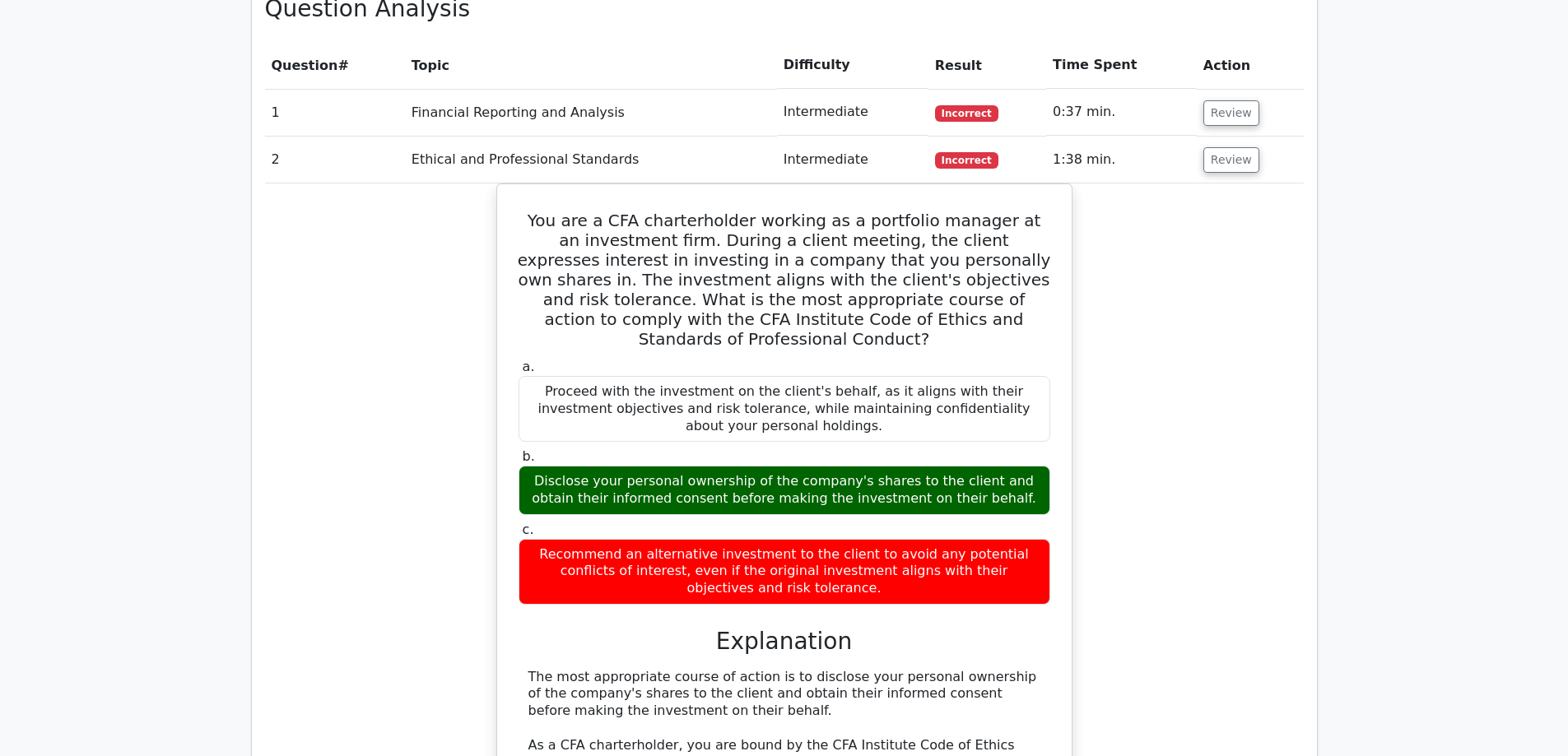
click at [1269, 137] on td "Review" at bounding box center [1250, 160] width 107 height 47
click at [1204, 148] on button "Review" at bounding box center [1231, 160] width 56 height 26
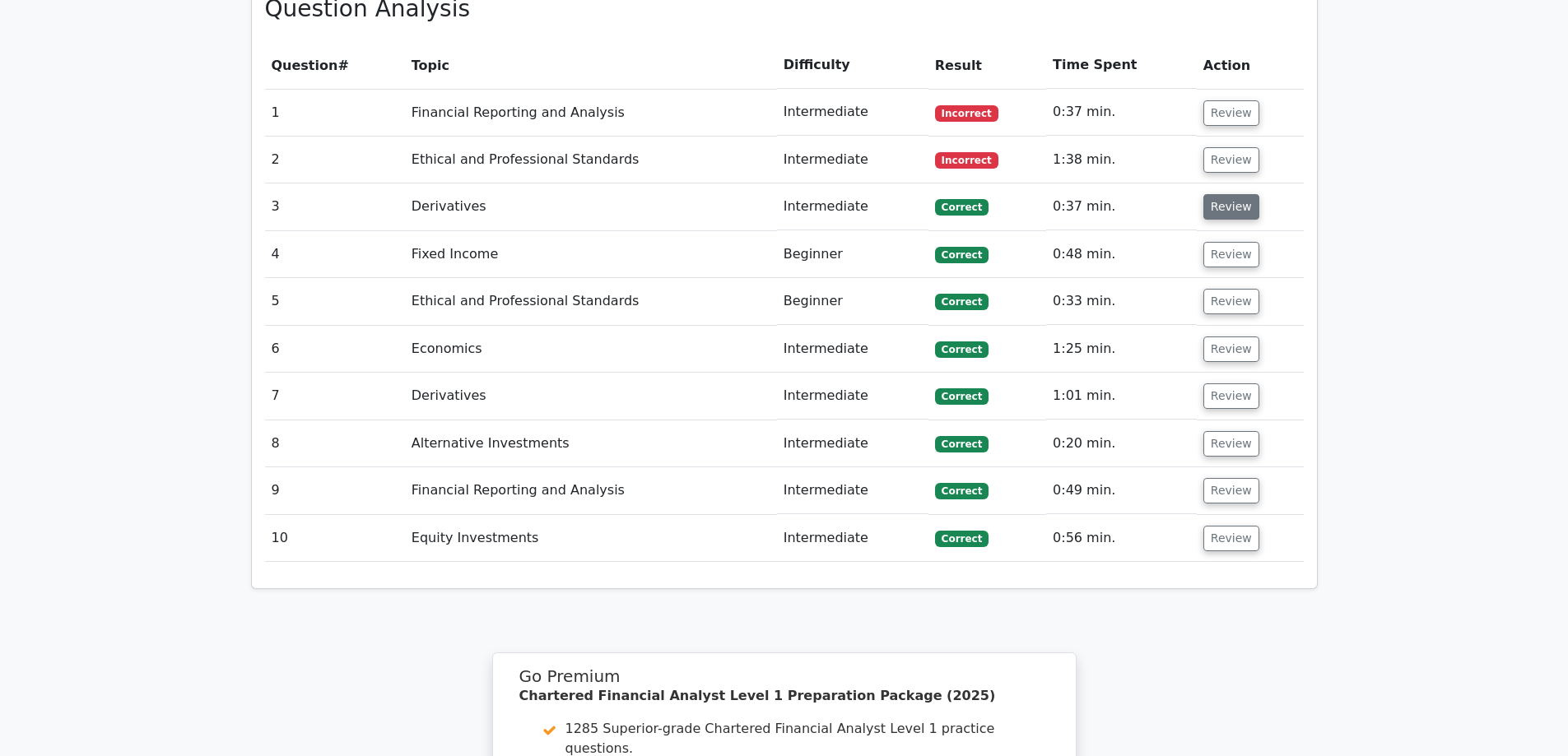
click at [1208, 194] on button "Review" at bounding box center [1231, 207] width 56 height 26
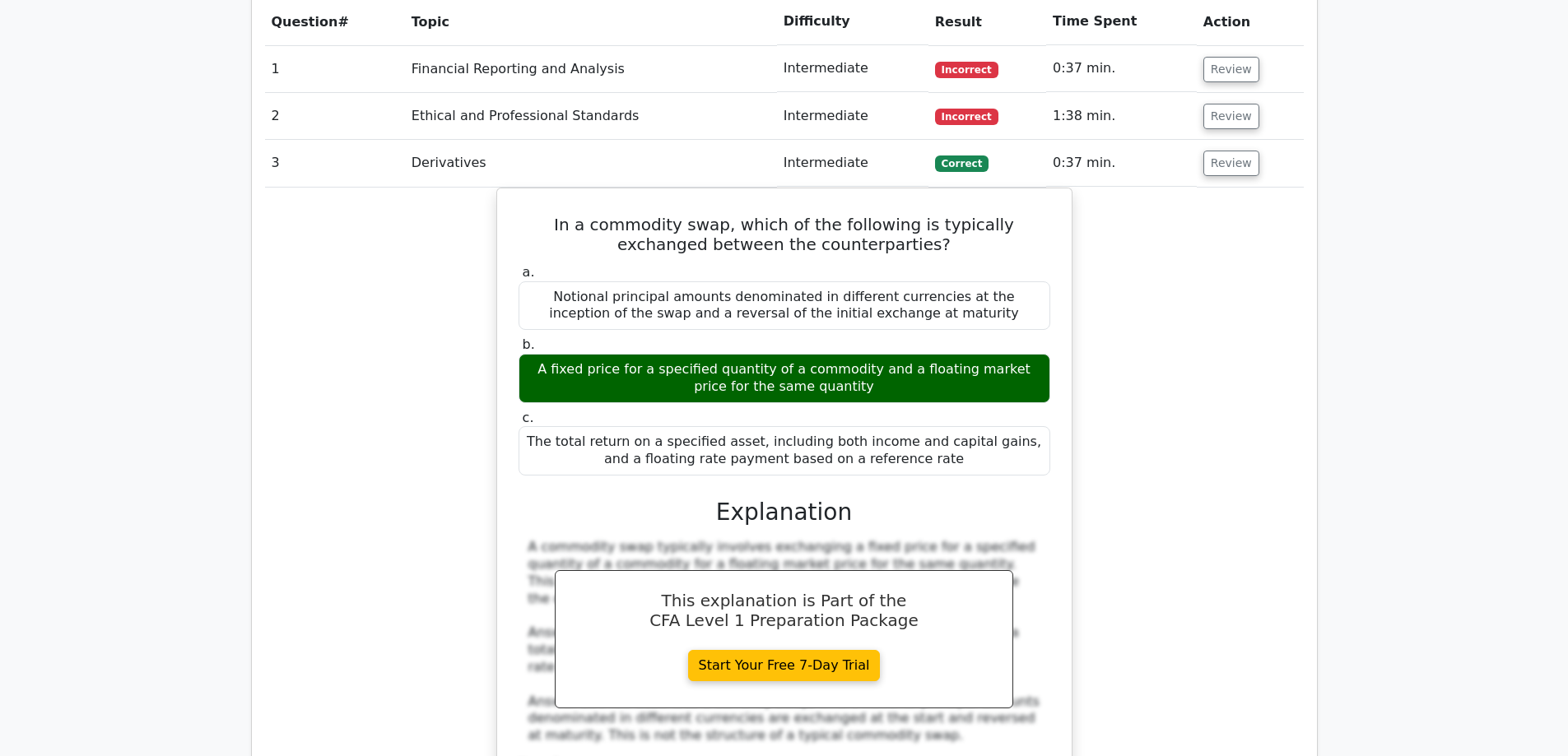
scroll to position [1399, 0]
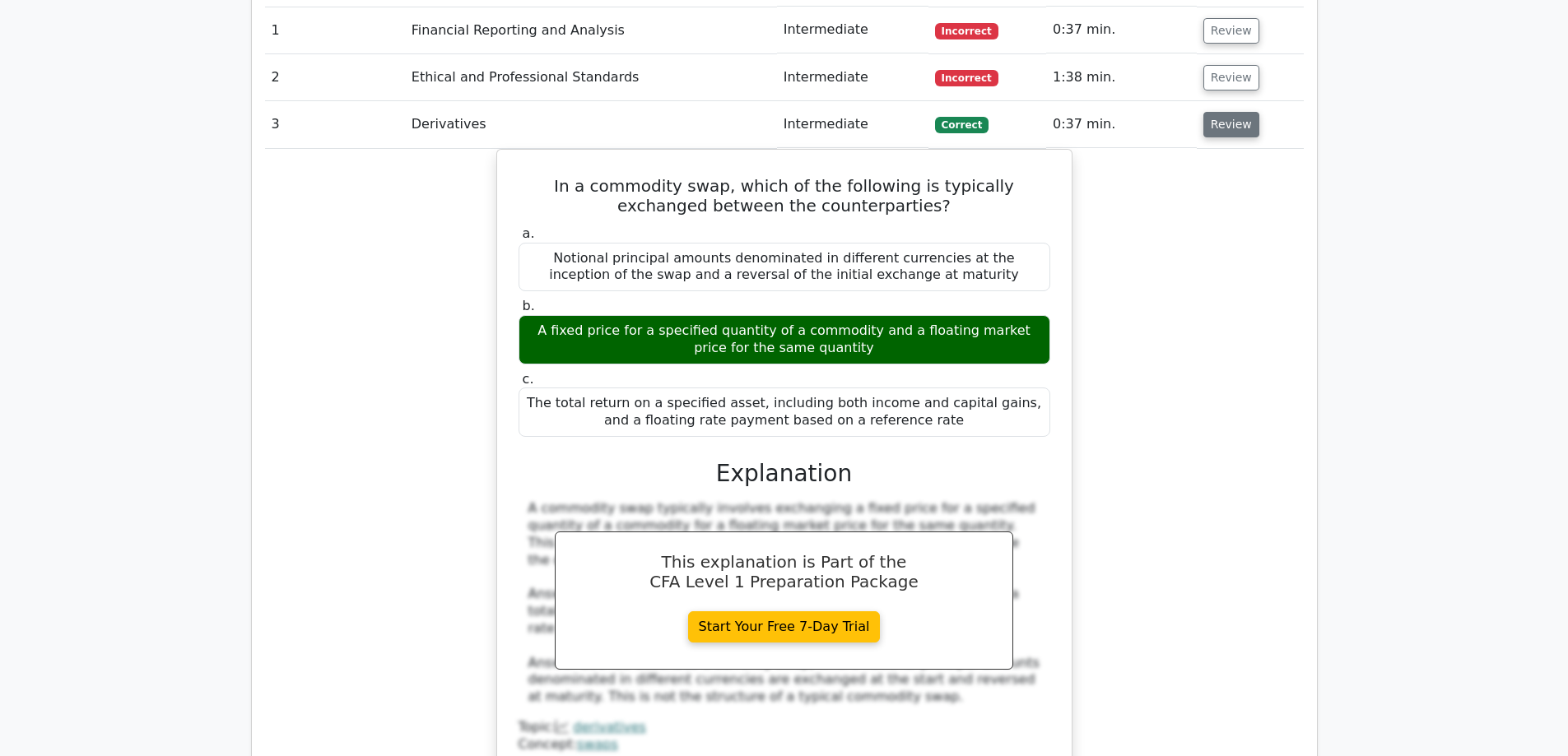
click at [1204, 112] on button "Review" at bounding box center [1231, 124] width 56 height 26
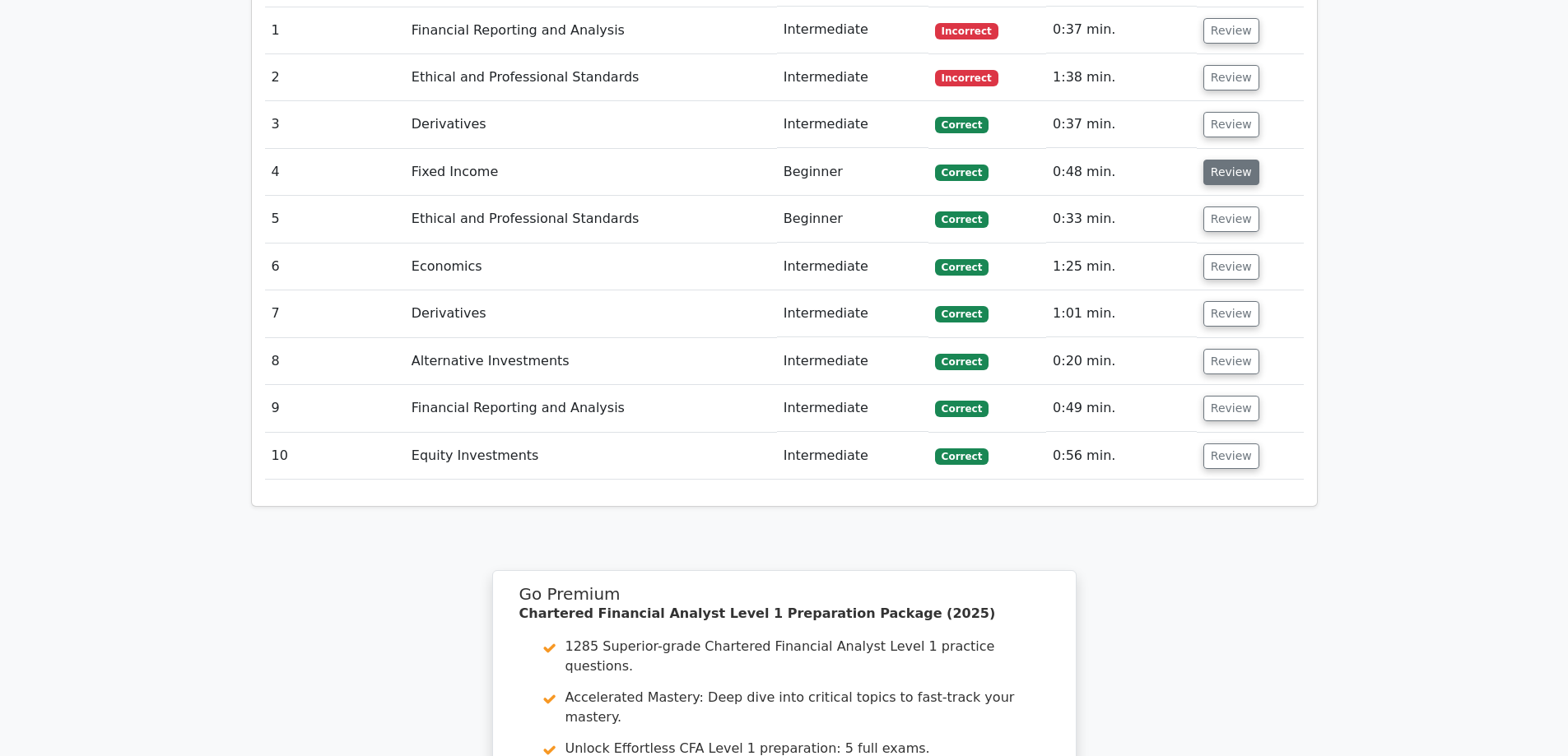
click at [1214, 159] on button "Review" at bounding box center [1231, 172] width 56 height 26
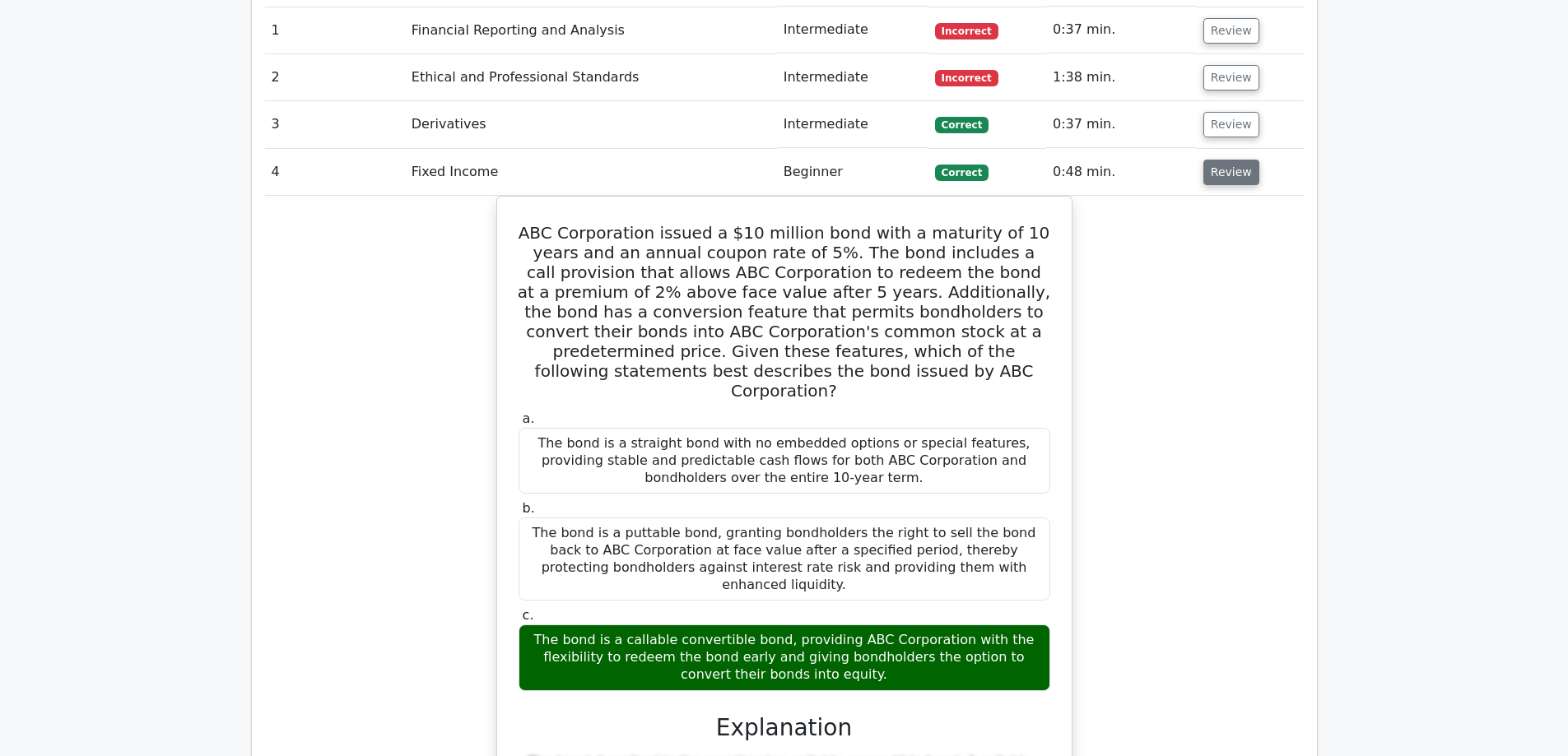
click at [1217, 159] on button "Review" at bounding box center [1231, 172] width 56 height 26
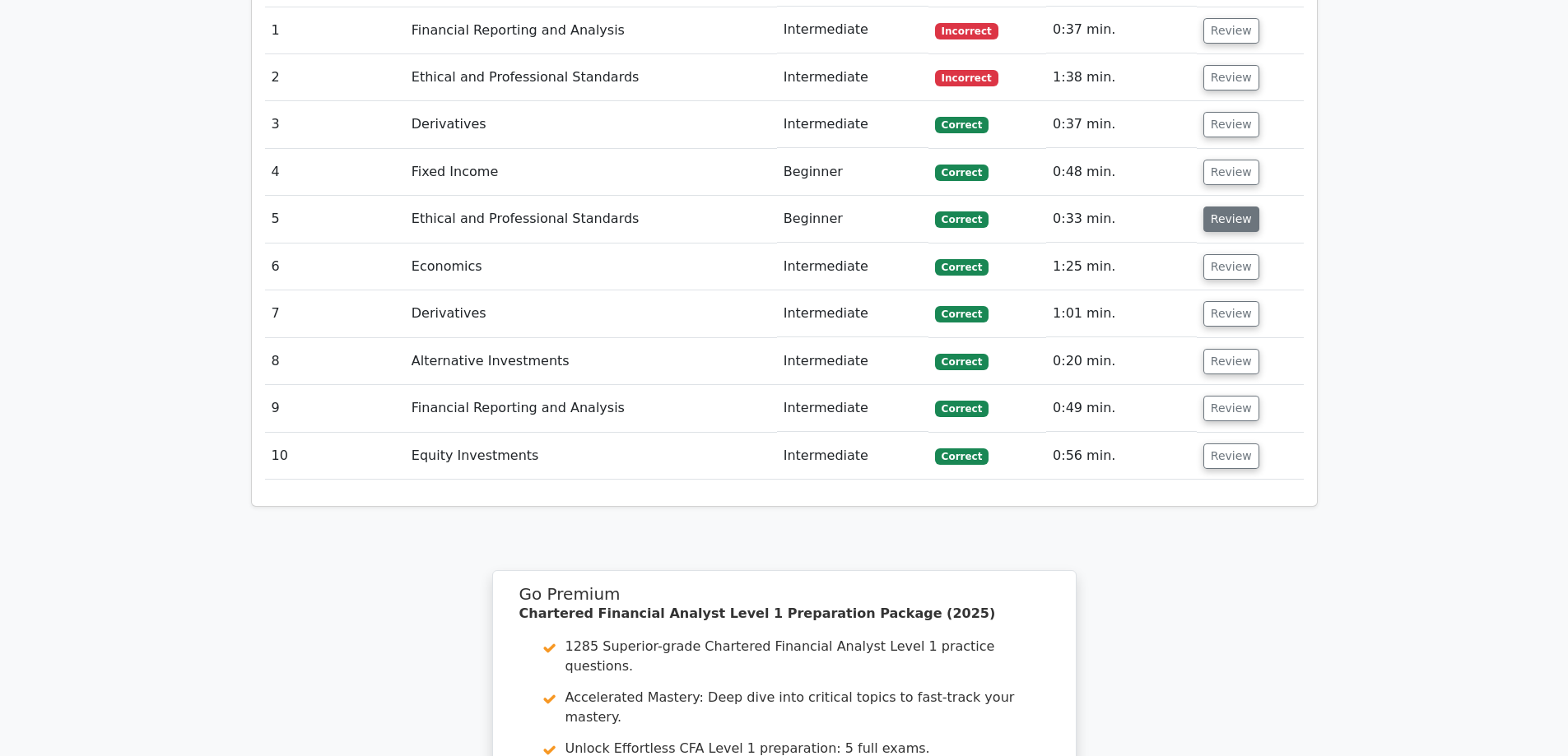
click at [1217, 207] on button "Review" at bounding box center [1231, 219] width 56 height 26
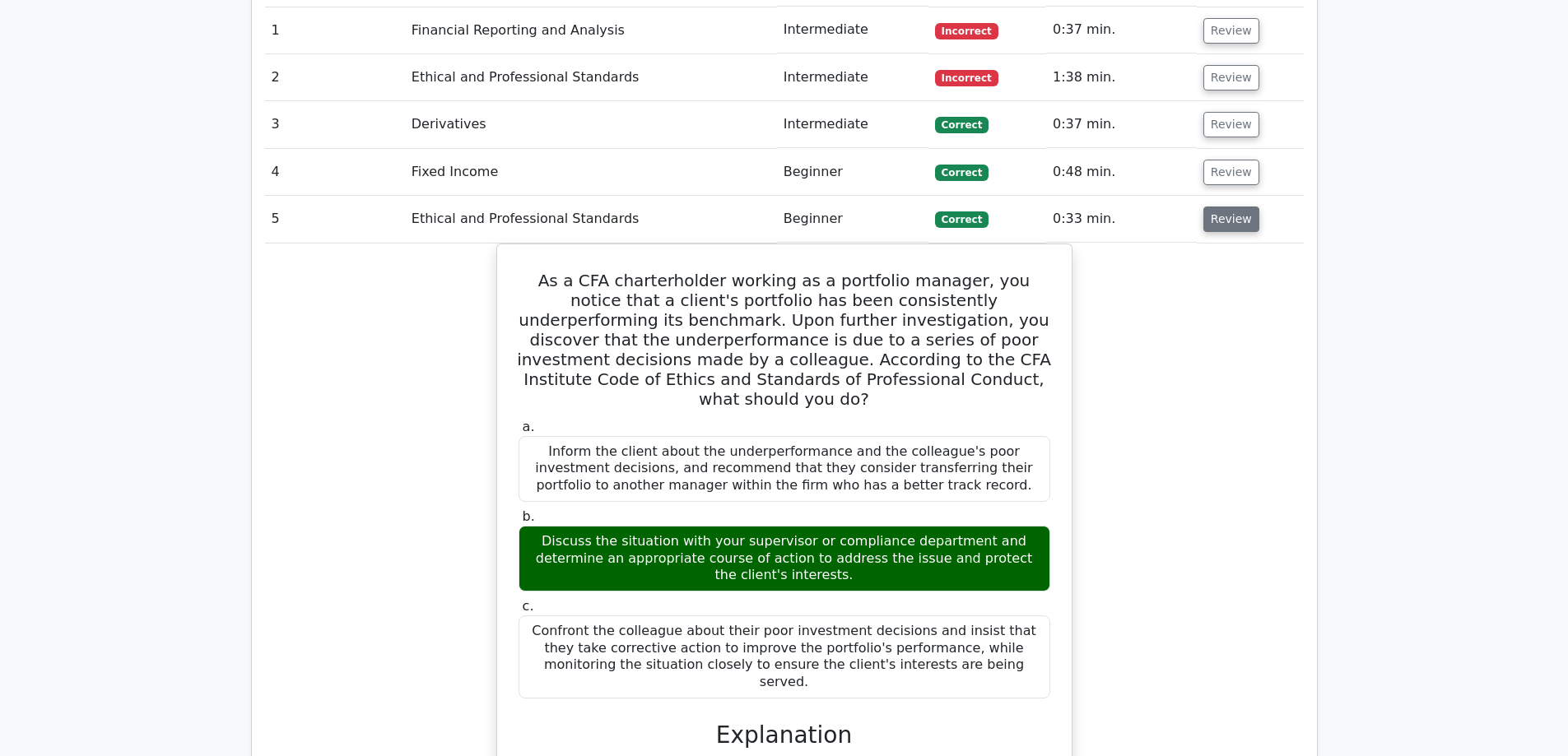
click at [1218, 207] on button "Review" at bounding box center [1231, 219] width 56 height 26
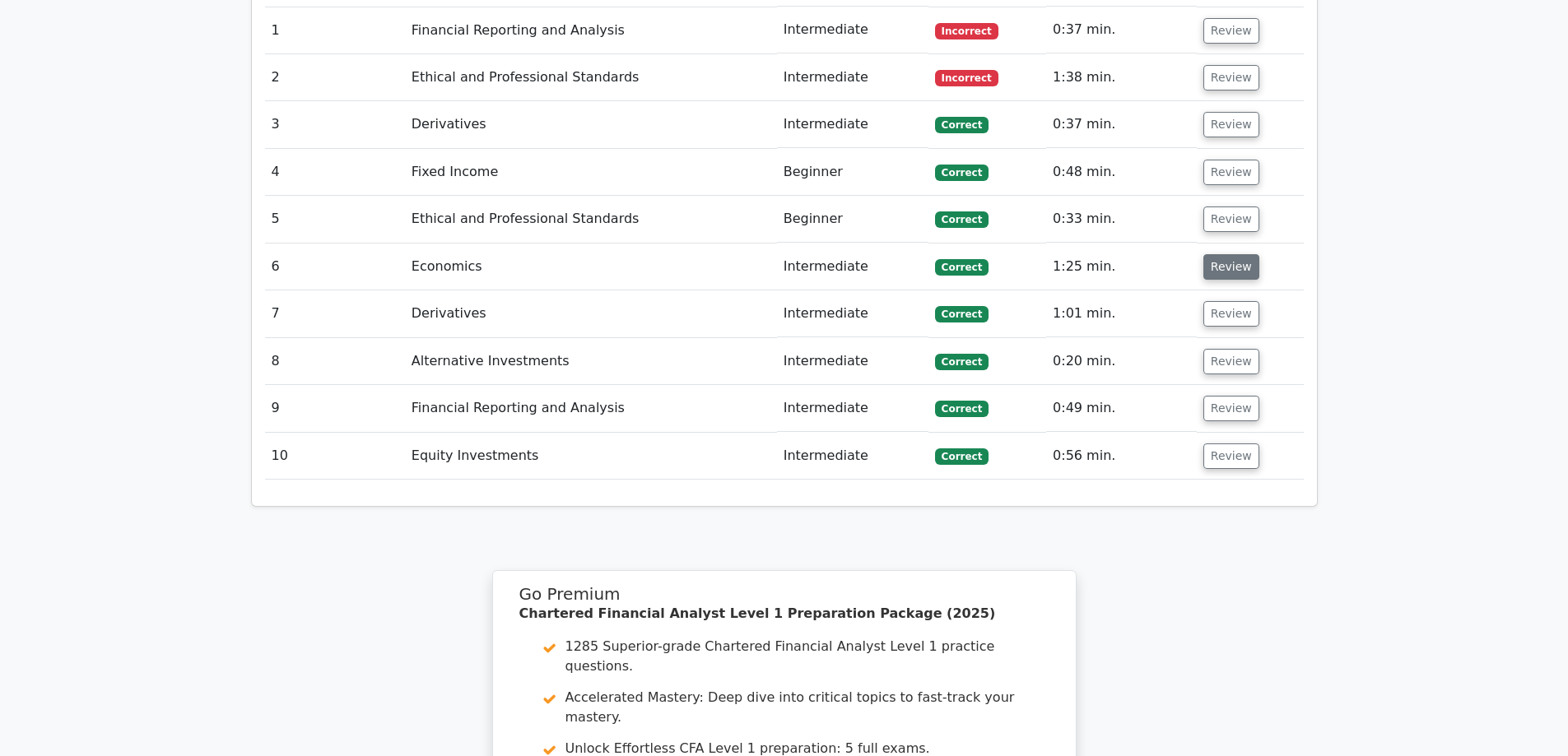
click at [1216, 254] on button "Review" at bounding box center [1231, 266] width 56 height 26
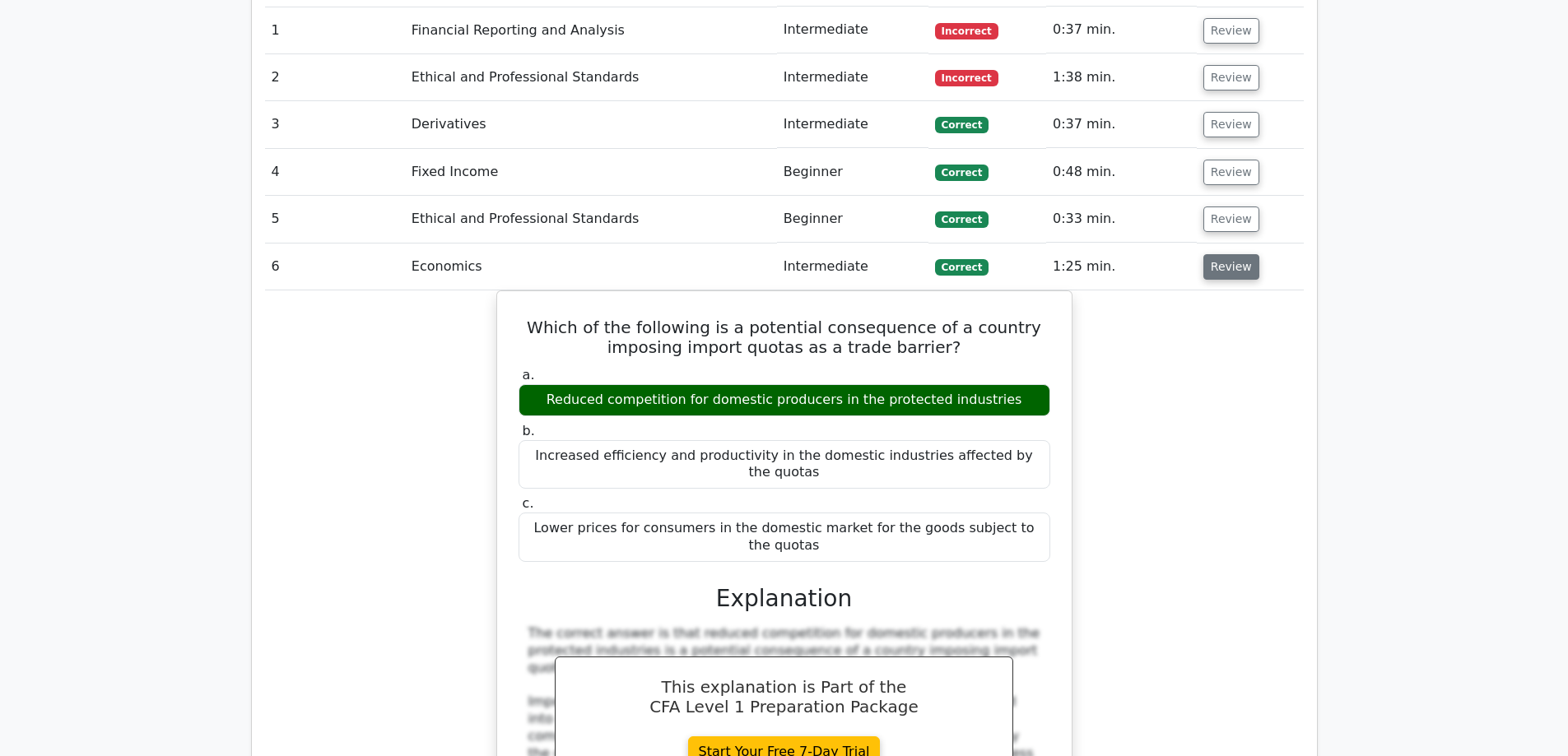
click at [1216, 254] on button "Review" at bounding box center [1231, 266] width 56 height 26
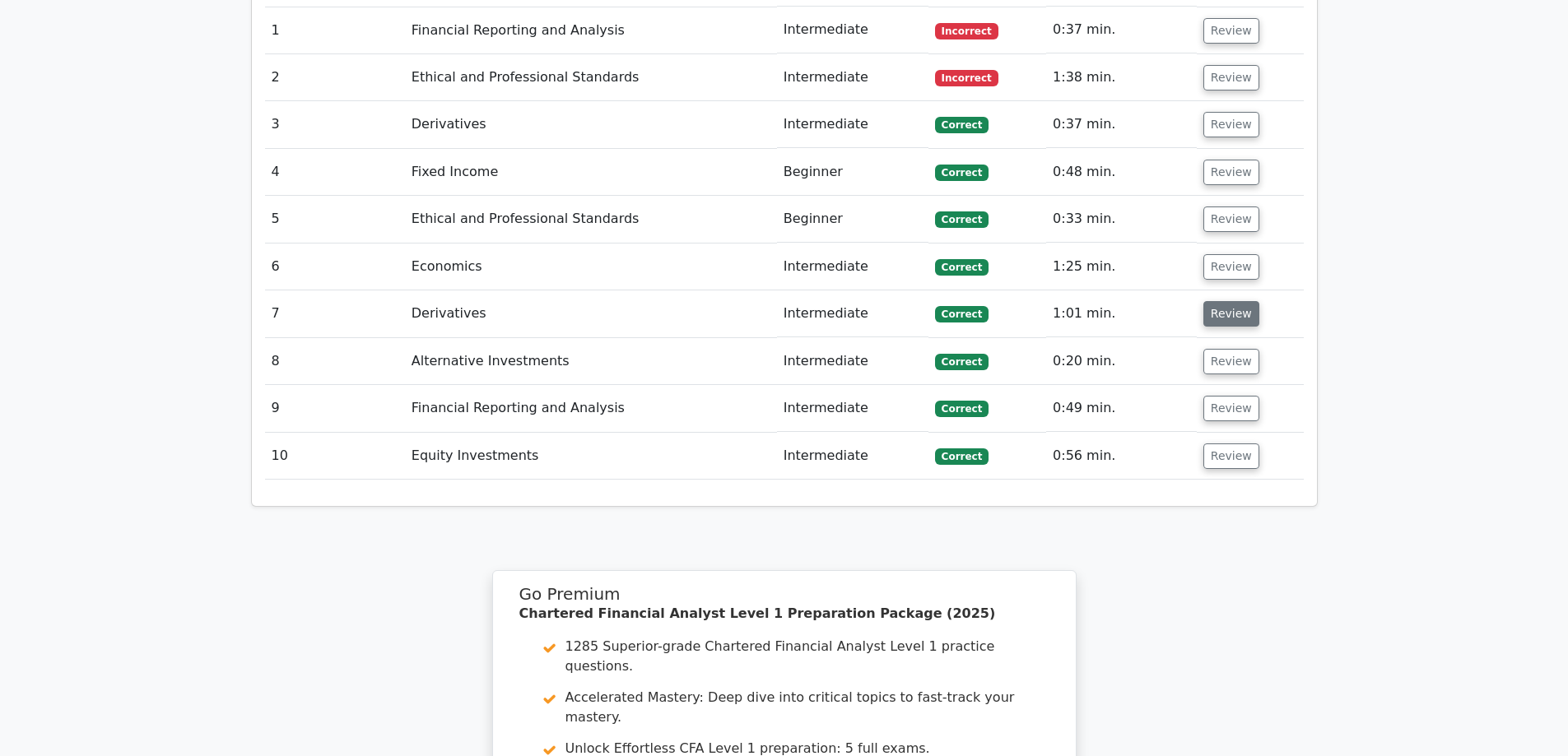
click at [1219, 301] on button "Review" at bounding box center [1231, 314] width 56 height 26
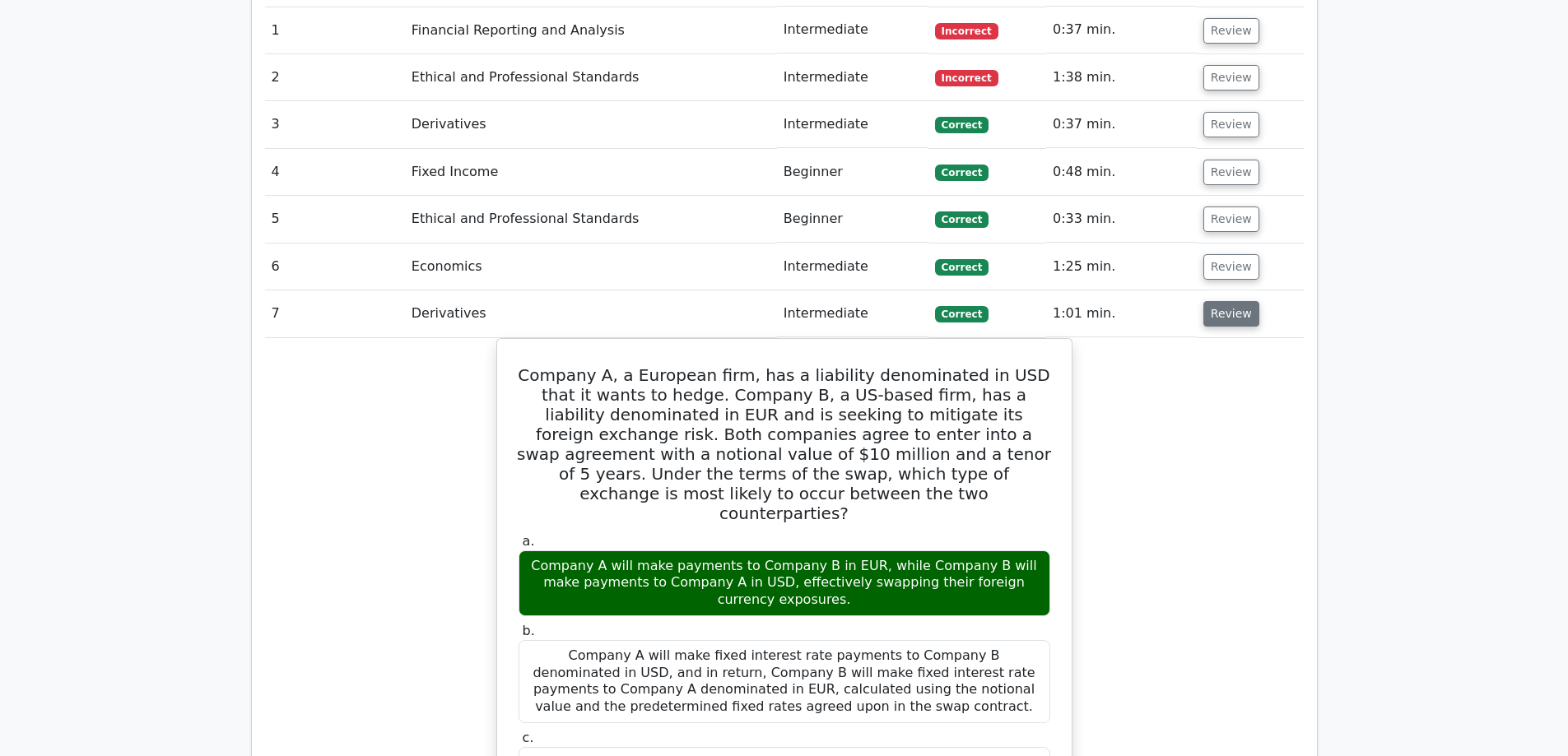
click at [1219, 301] on button "Review" at bounding box center [1231, 314] width 56 height 26
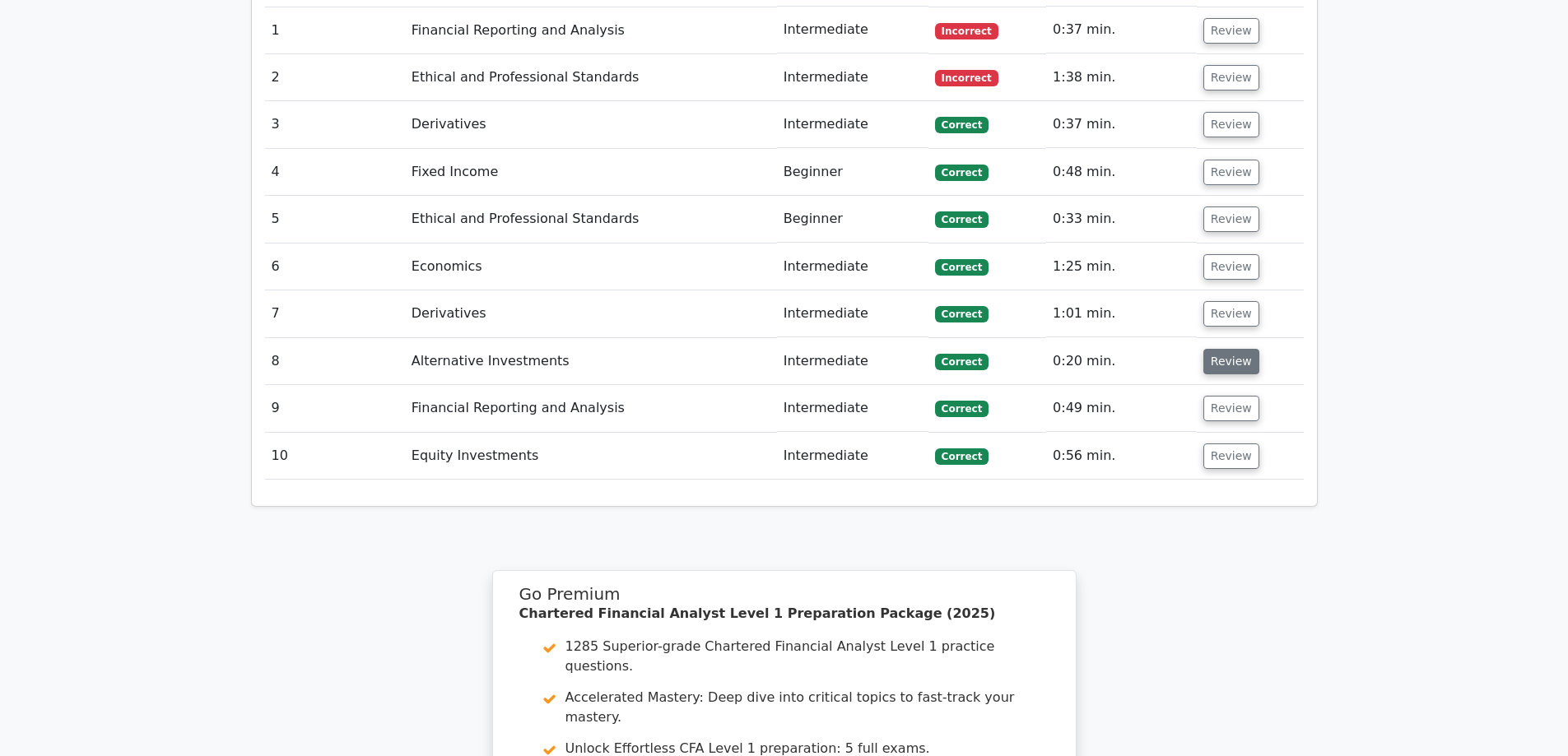
click at [1230, 349] on button "Review" at bounding box center [1231, 362] width 56 height 26
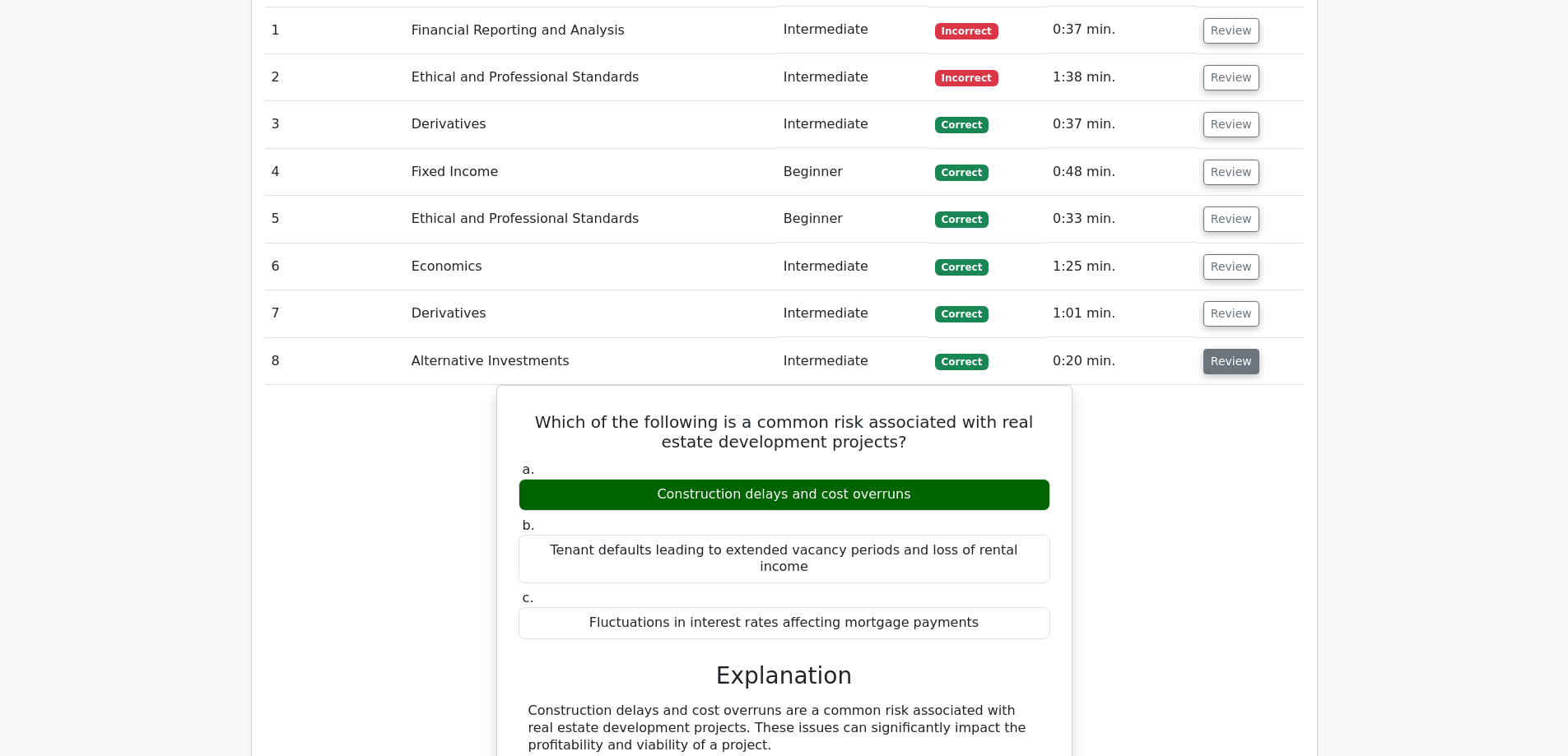
click at [1231, 349] on button "Review" at bounding box center [1231, 362] width 56 height 26
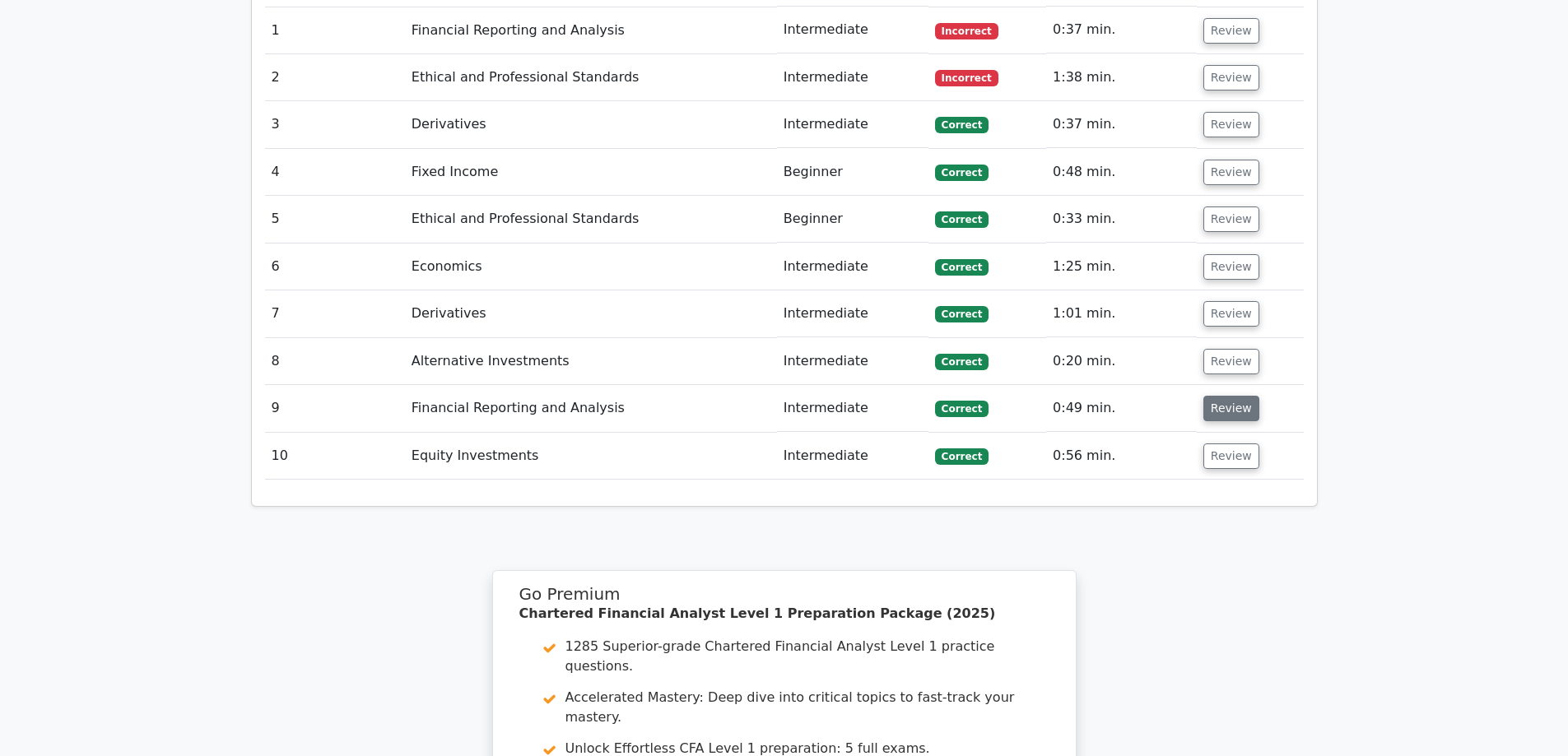
click at [1229, 396] on button "Review" at bounding box center [1231, 408] width 56 height 26
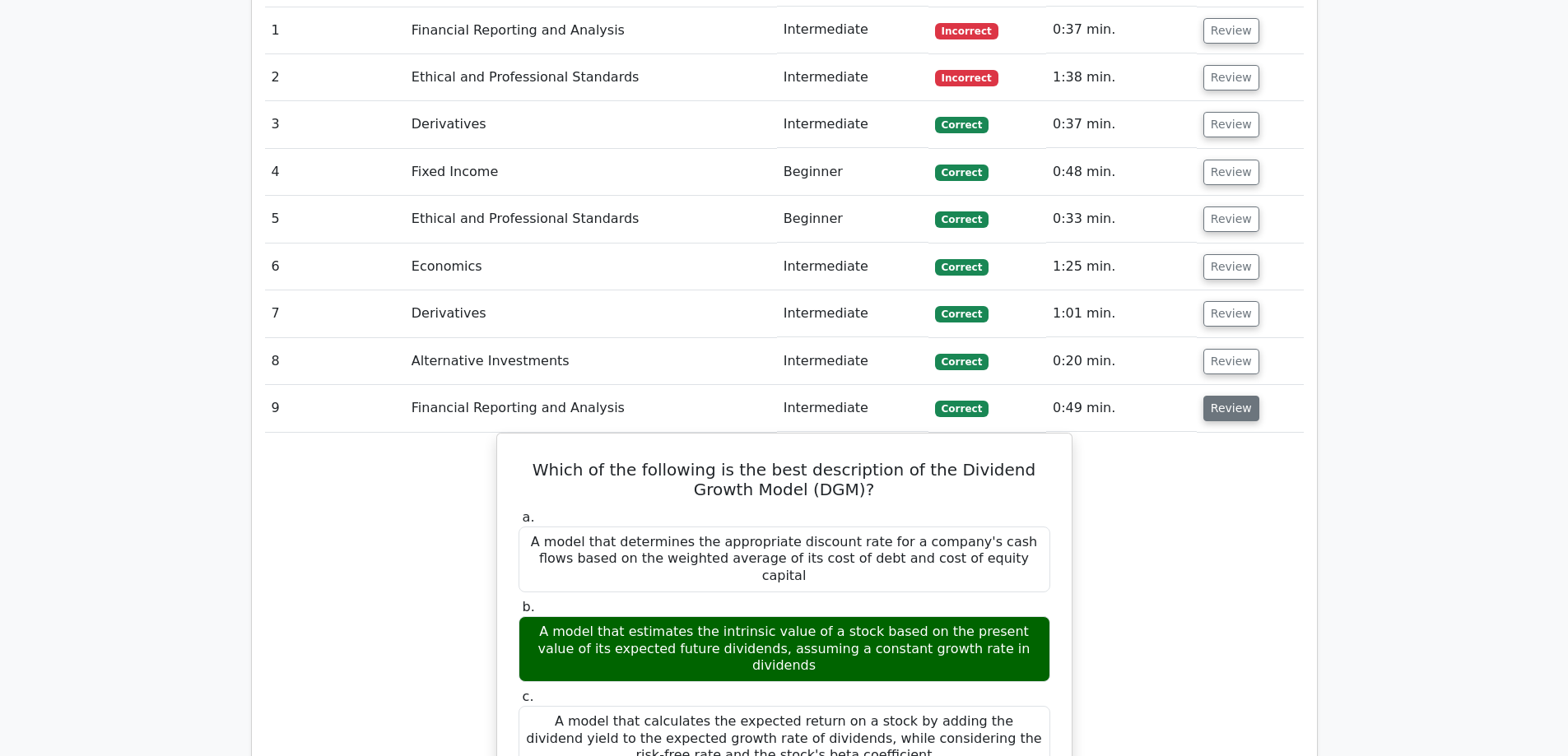
click at [1228, 396] on button "Review" at bounding box center [1231, 408] width 56 height 26
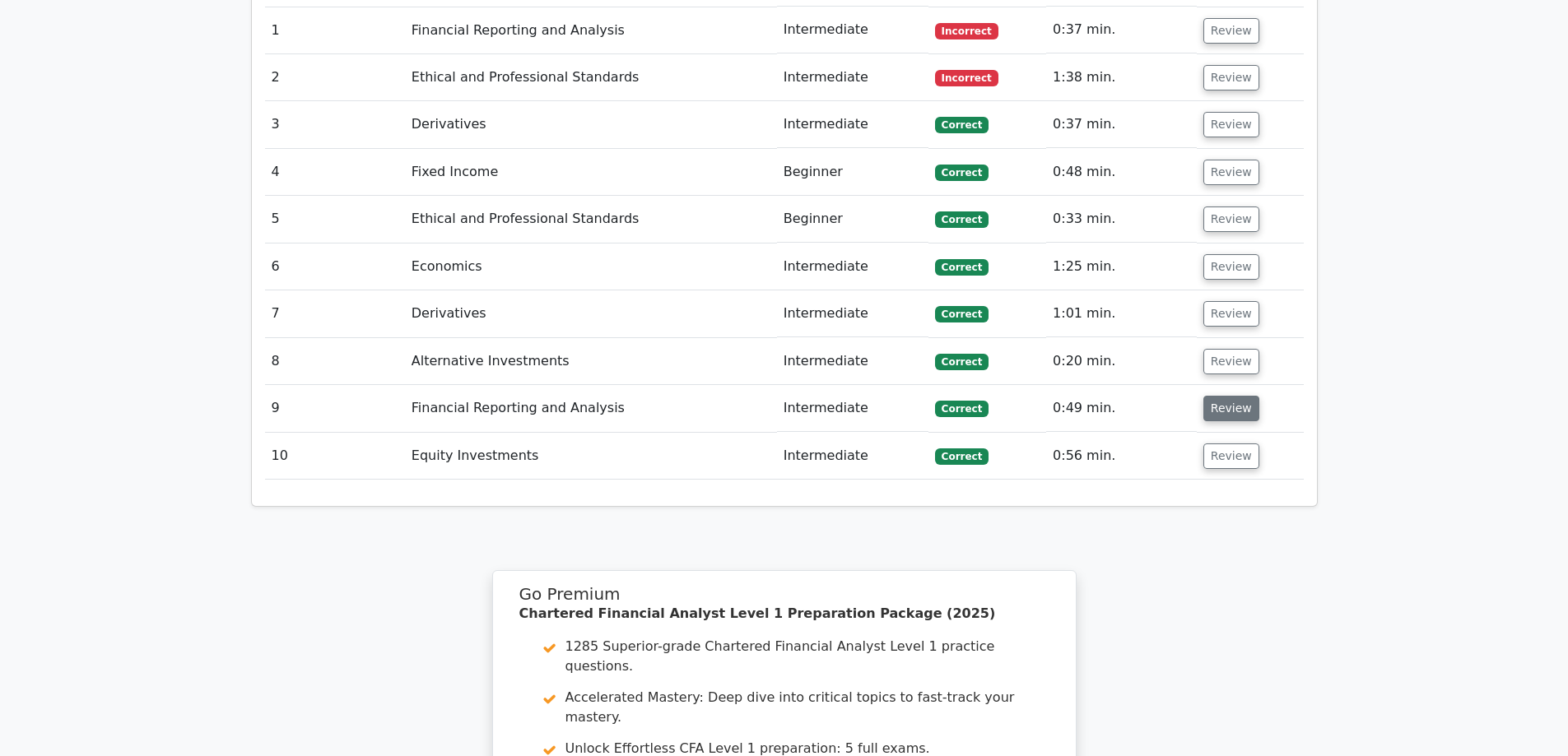
click at [1227, 396] on button "Review" at bounding box center [1231, 408] width 56 height 26
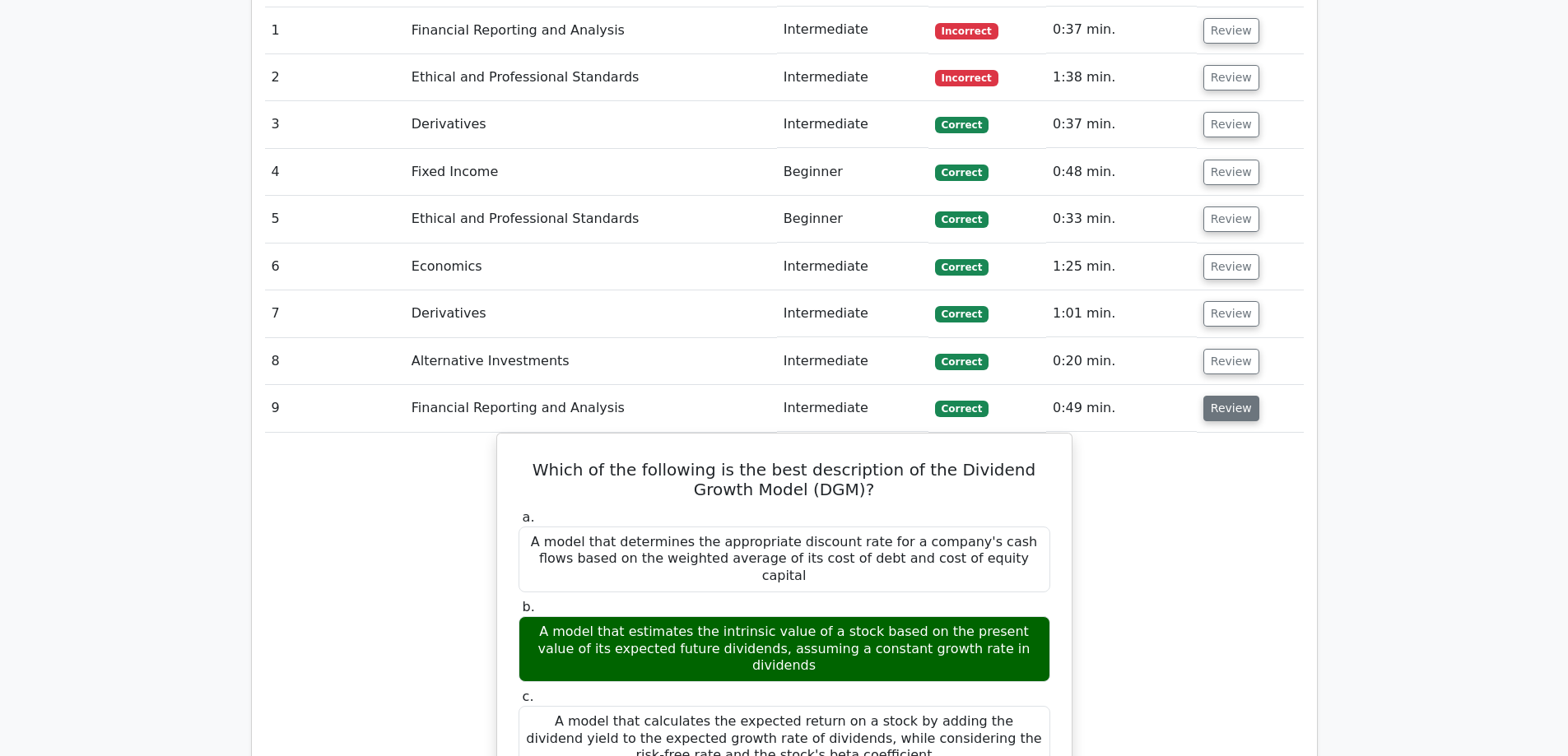
click at [1227, 396] on button "Review" at bounding box center [1231, 408] width 56 height 26
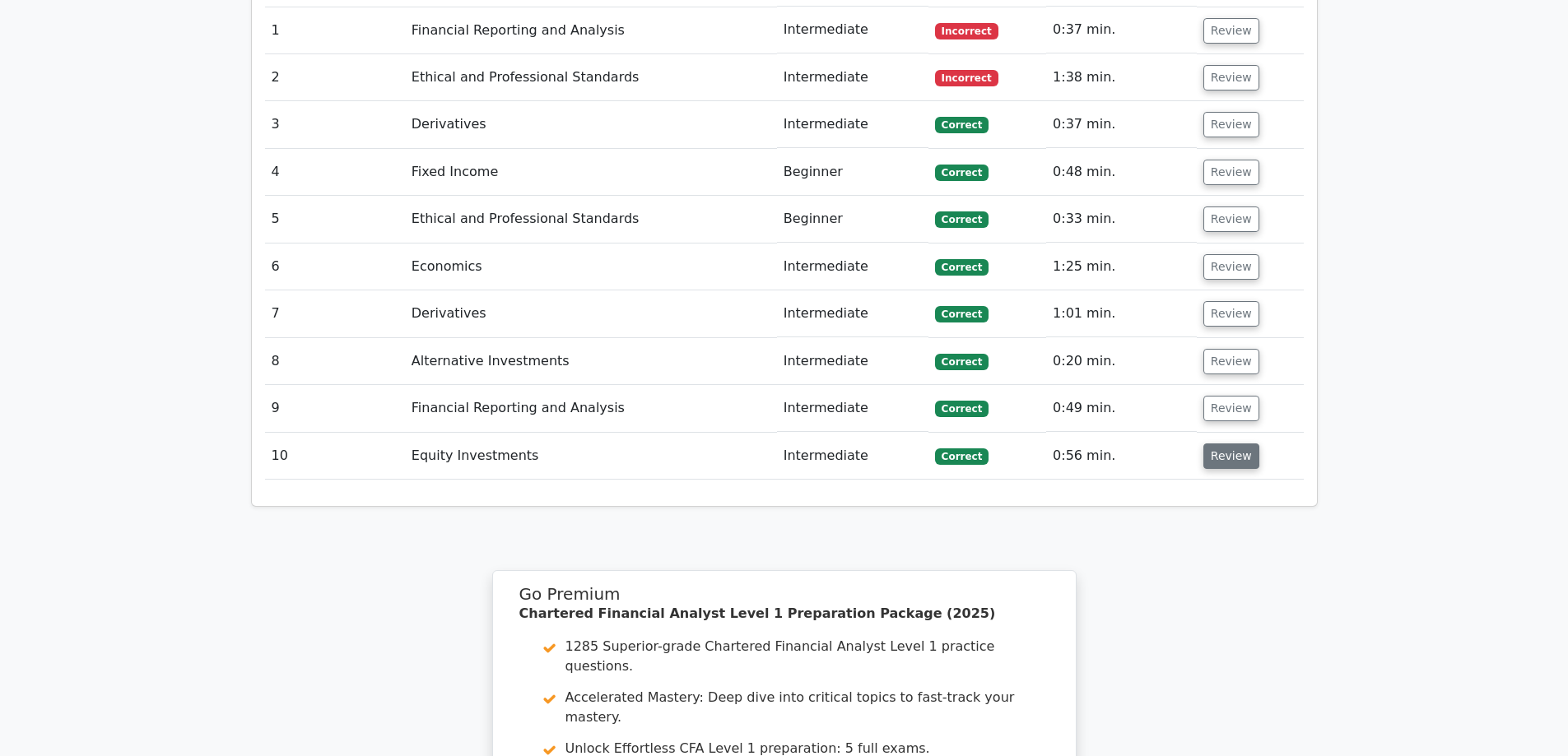
click at [1231, 444] on button "Review" at bounding box center [1231, 456] width 56 height 26
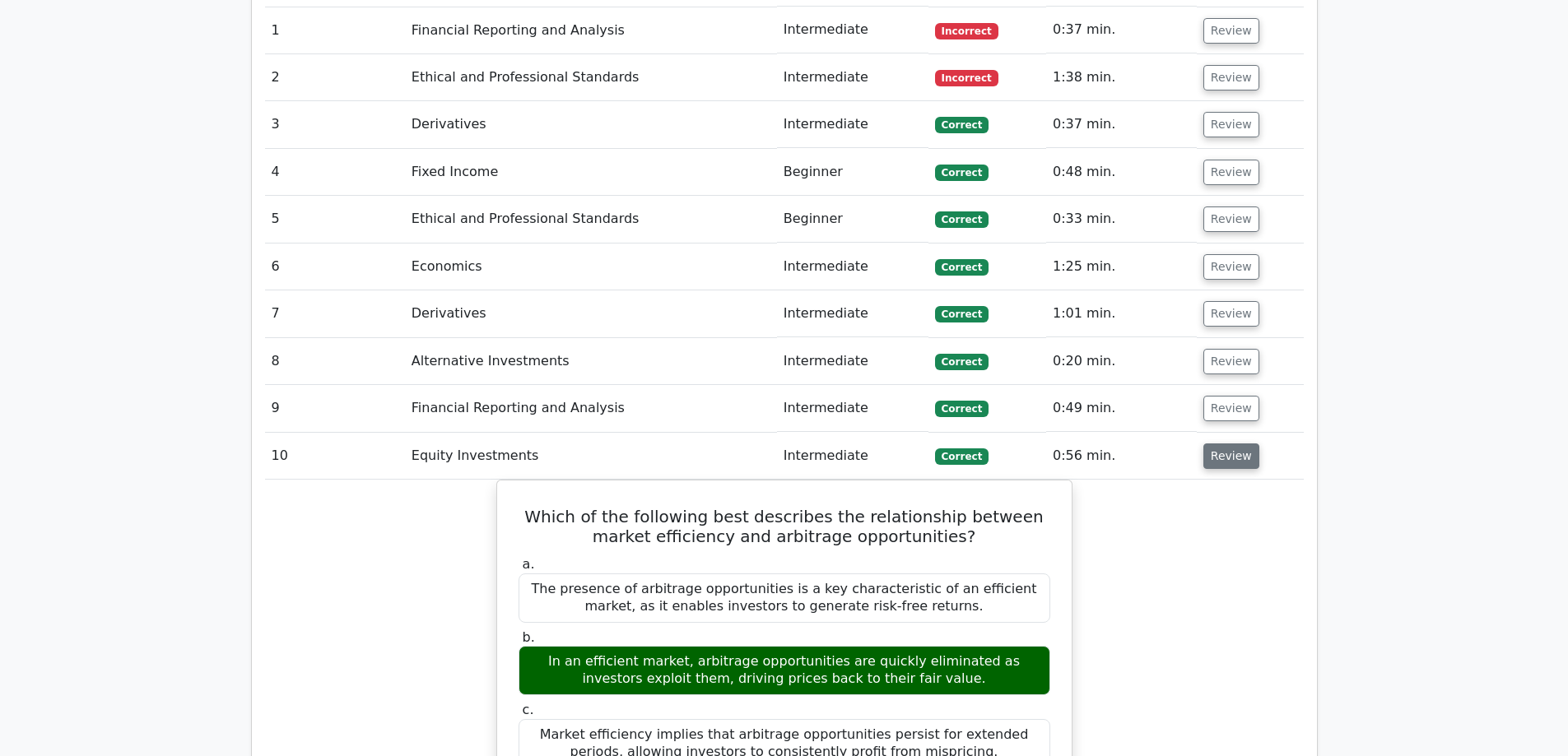
click at [1231, 444] on button "Review" at bounding box center [1231, 456] width 56 height 26
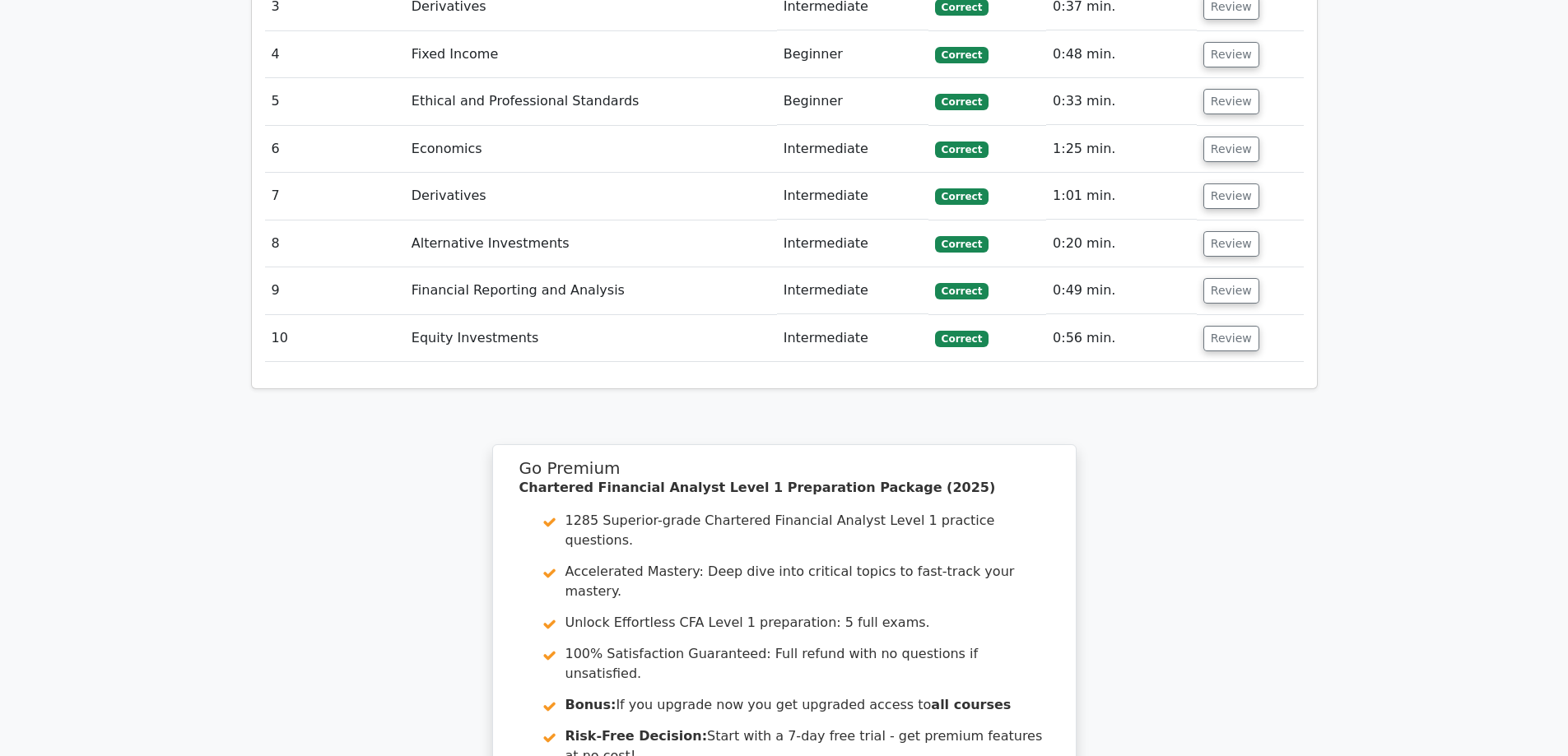
scroll to position [1646, 0]
